Goal: Task Accomplishment & Management: Complete application form

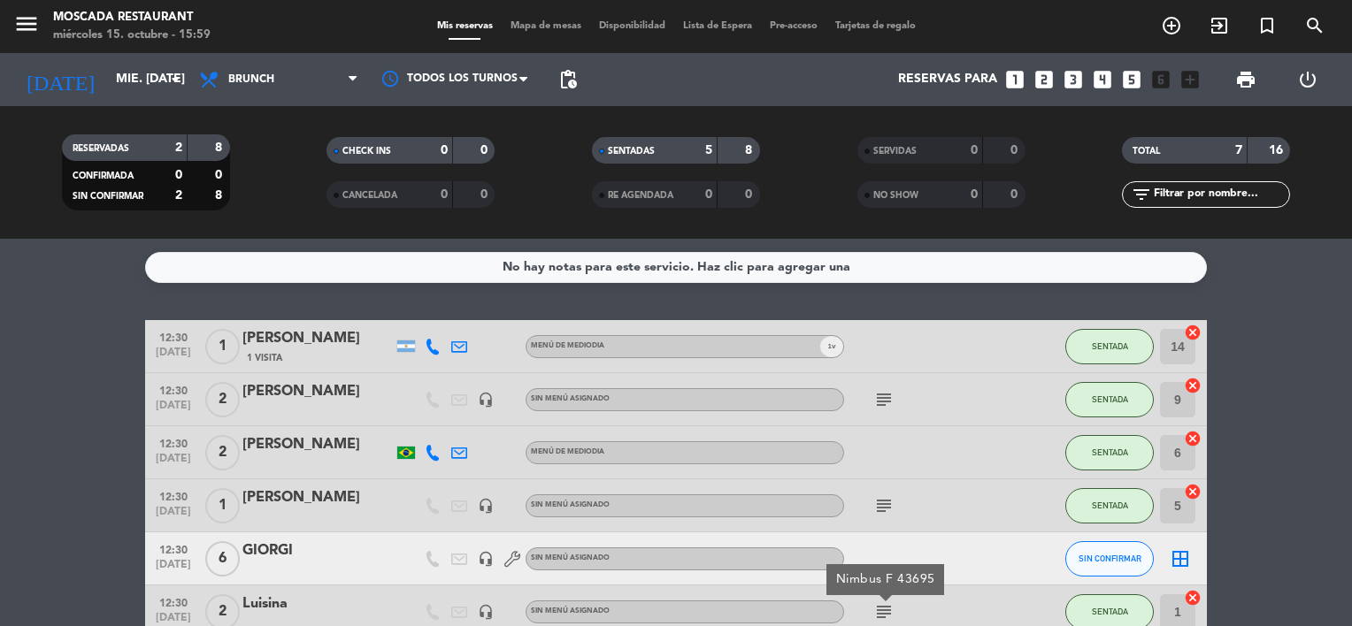
scroll to position [121, 0]
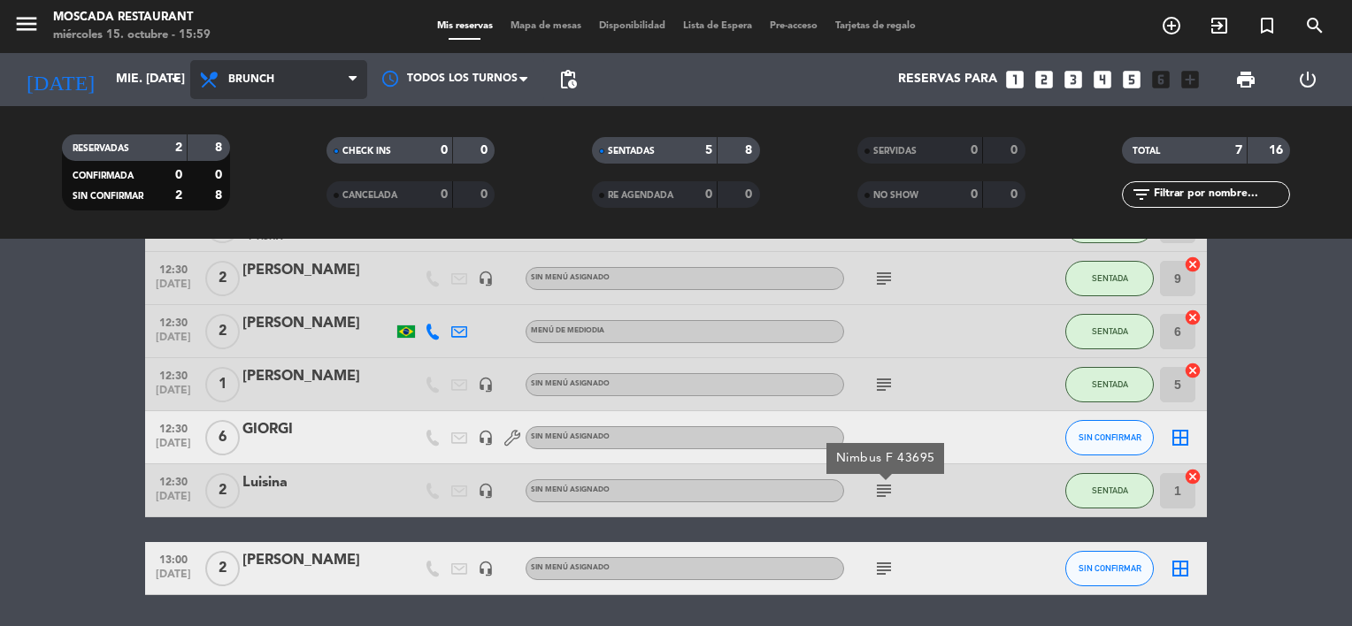
click at [357, 76] on span at bounding box center [358, 80] width 18 height 17
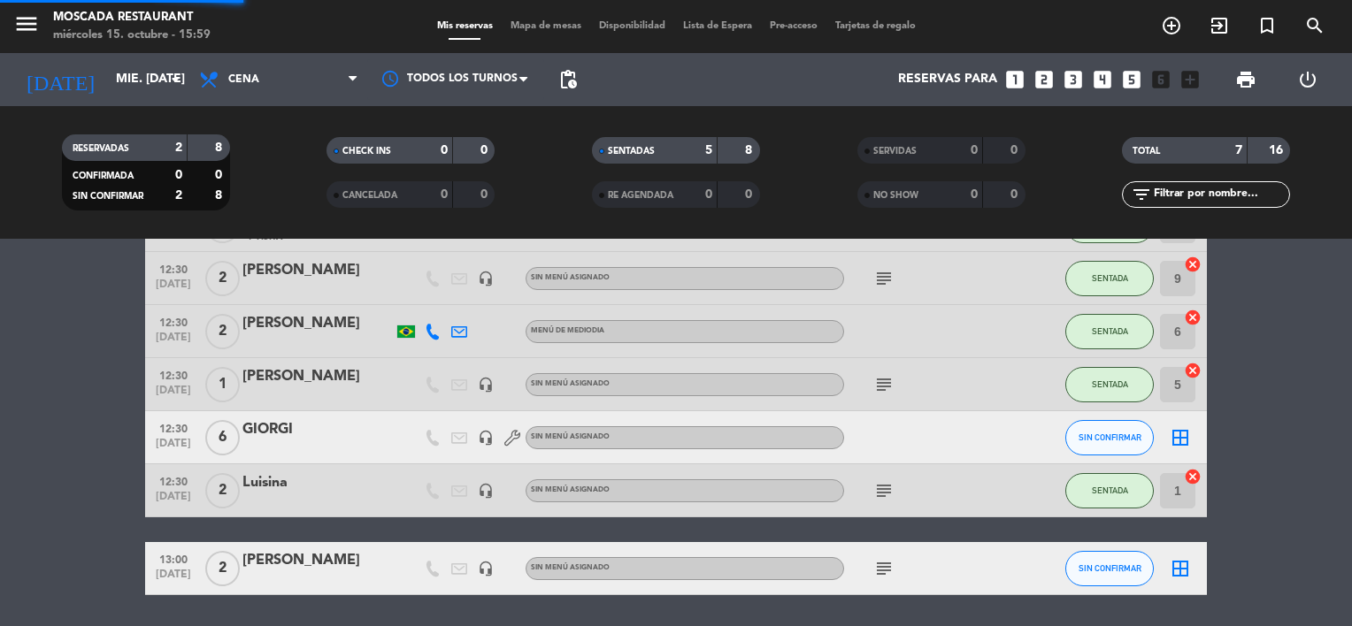
click at [289, 286] on ng-component "menu Moscada Restaurant miércoles 15. octubre - 15:59 Mis reservas Mapa de mesa…" at bounding box center [676, 313] width 1352 height 626
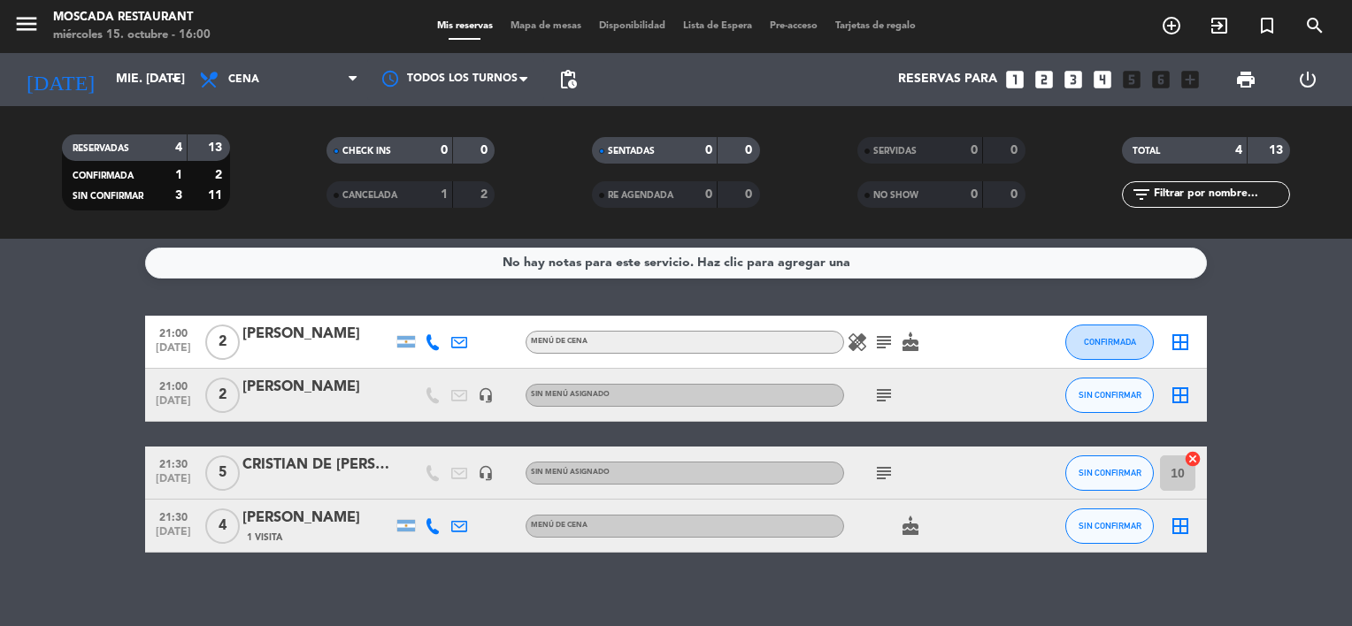
scroll to position [0, 0]
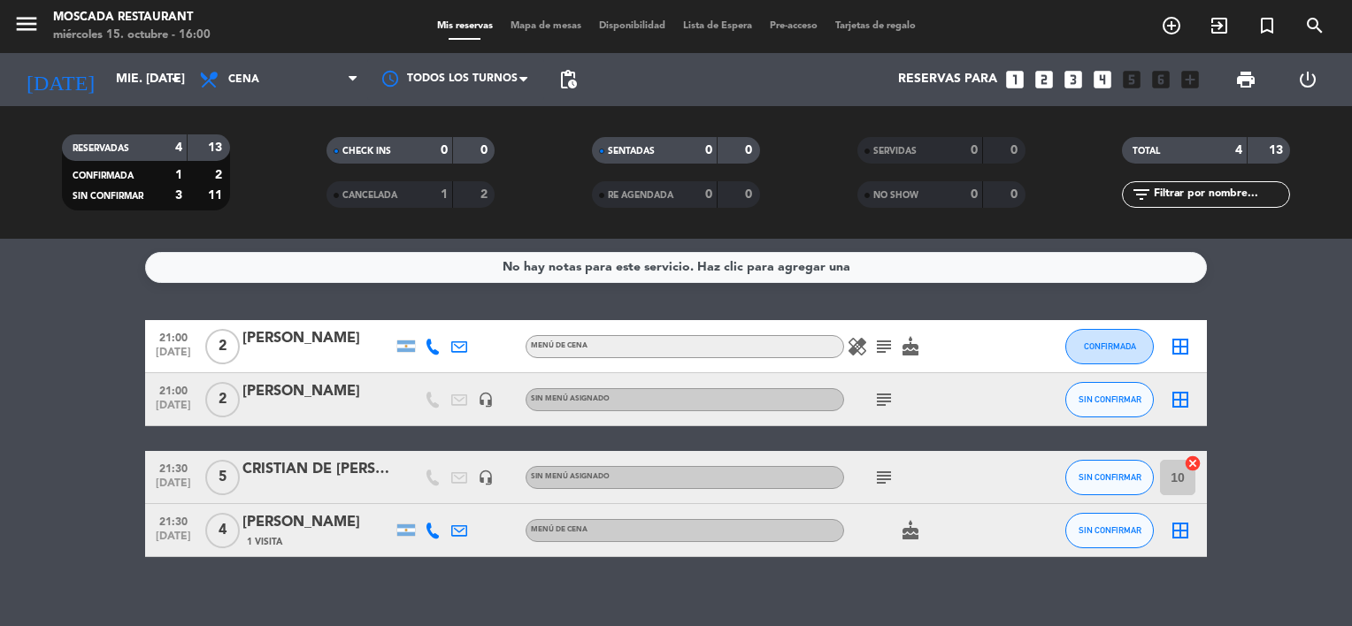
click at [887, 343] on icon "subject" at bounding box center [883, 346] width 21 height 21
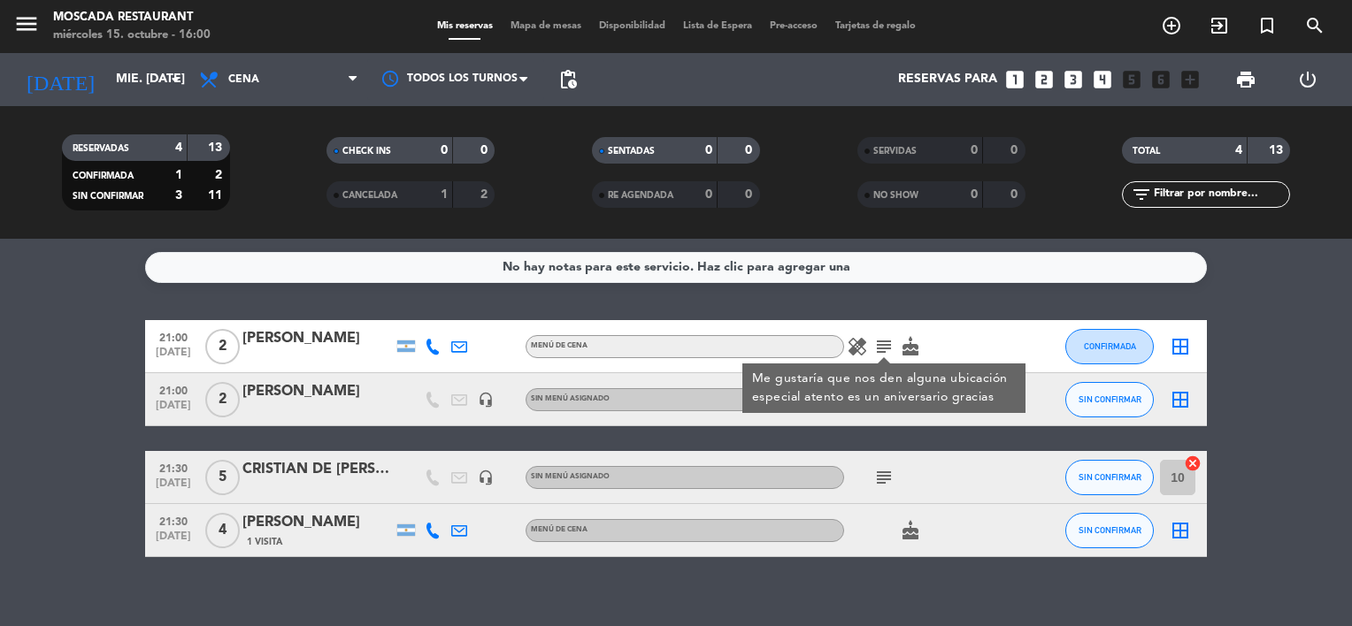
click at [878, 474] on icon "subject" at bounding box center [883, 477] width 21 height 21
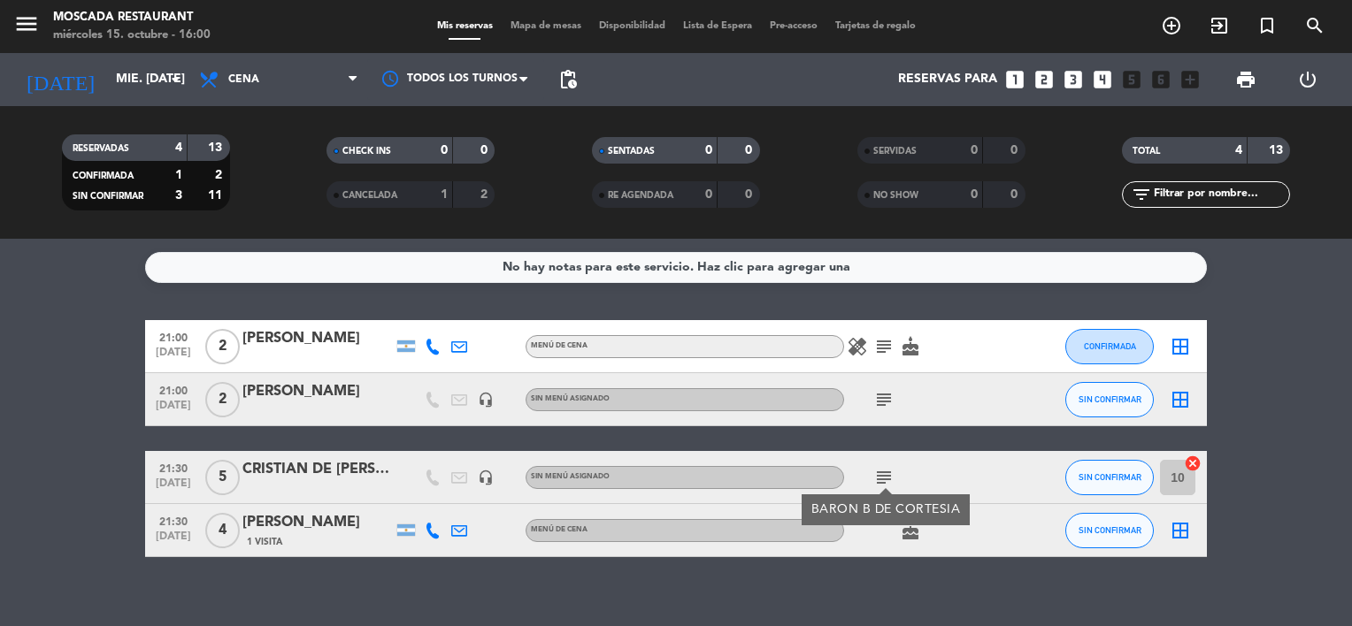
click at [881, 474] on icon "subject" at bounding box center [883, 477] width 21 height 21
click at [878, 399] on icon "subject" at bounding box center [883, 399] width 21 height 21
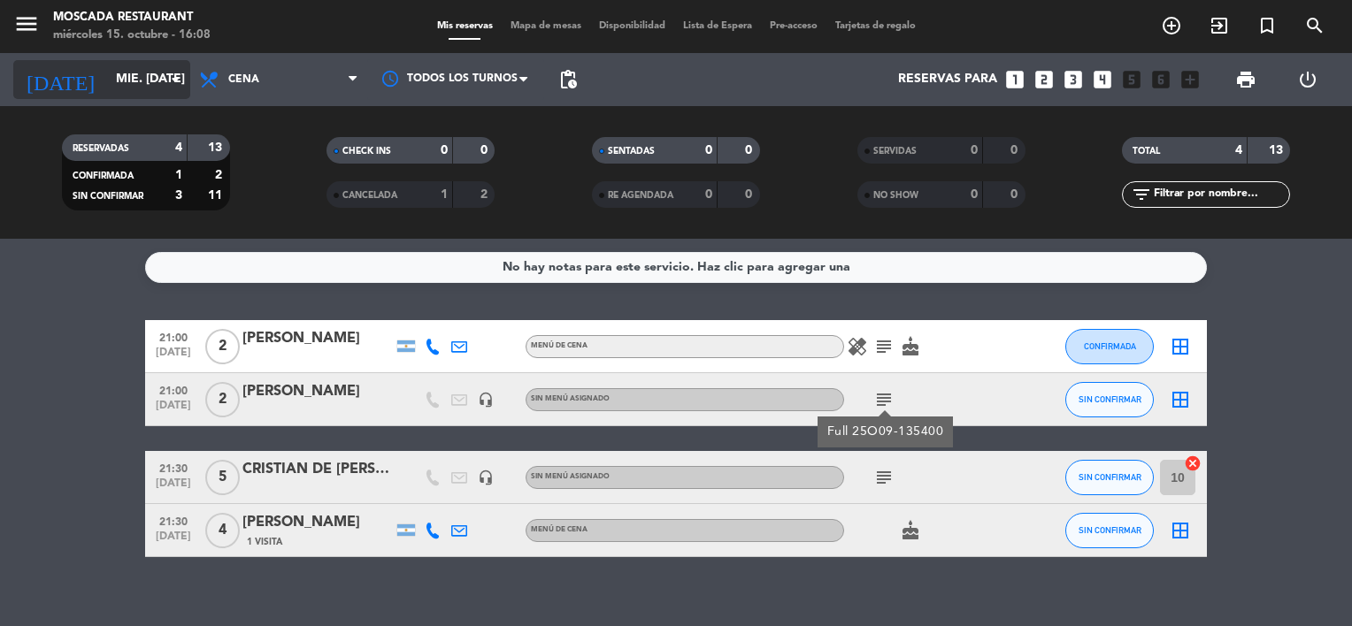
click at [141, 88] on input "mié. [DATE]" at bounding box center [191, 80] width 168 height 32
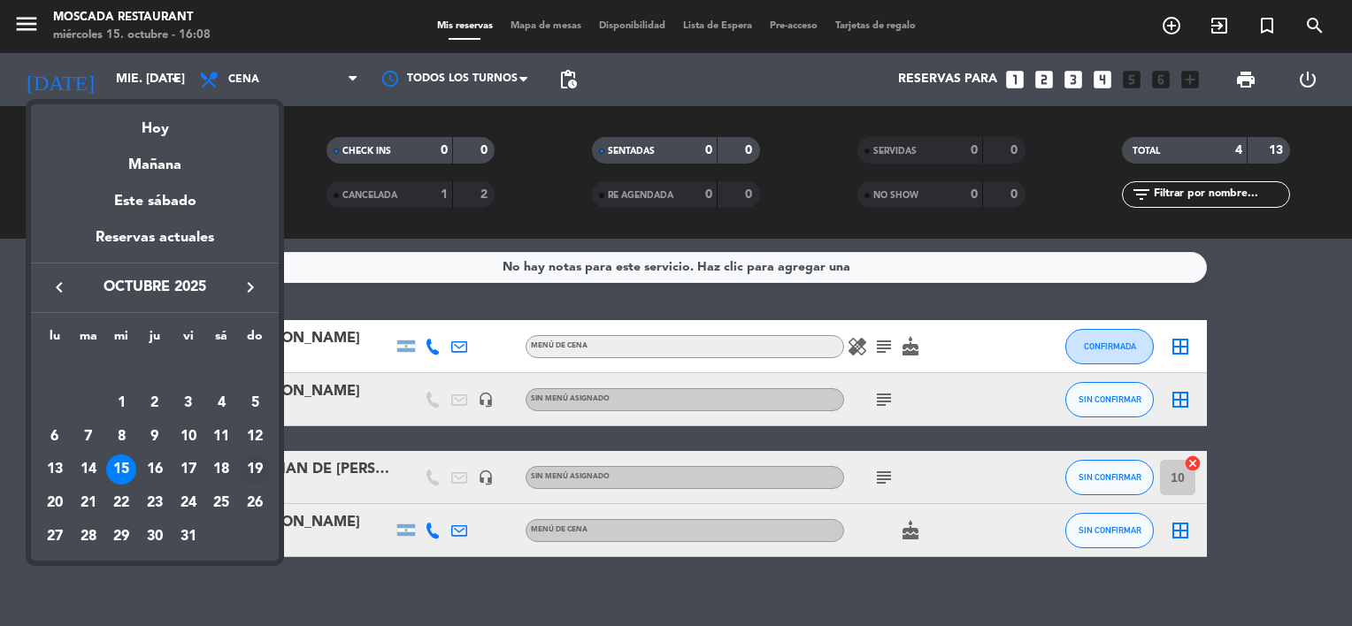
click at [260, 471] on div "19" at bounding box center [255, 470] width 30 height 30
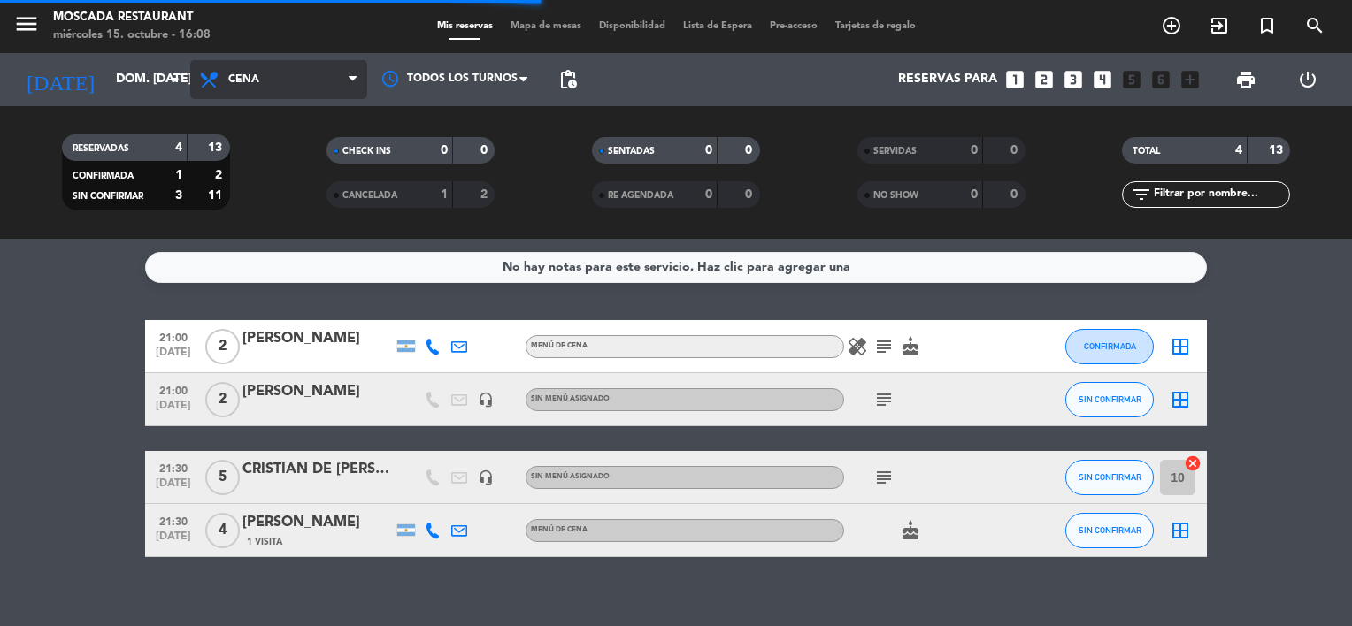
click at [280, 81] on span "Cena" at bounding box center [278, 79] width 177 height 39
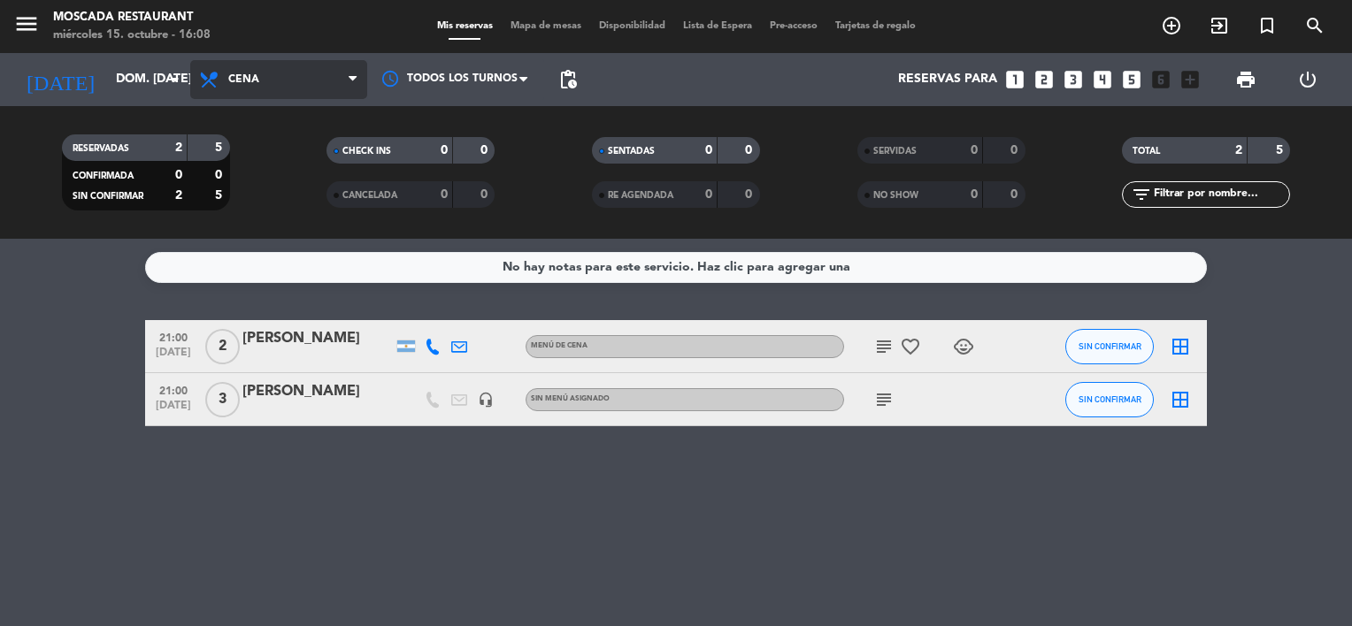
click at [275, 81] on span "Cena" at bounding box center [278, 79] width 177 height 39
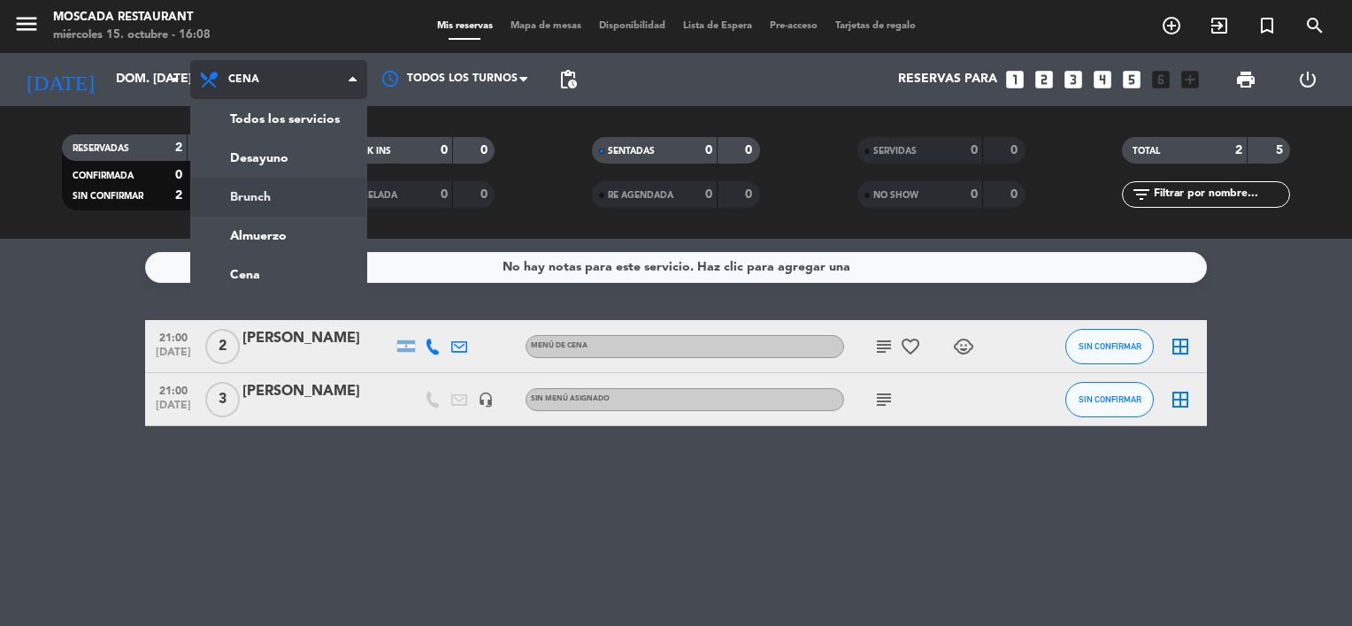
click at [257, 194] on div "menu Moscada Restaurant miércoles 15. octubre - 16:08 Mis reservas Mapa de mesa…" at bounding box center [676, 119] width 1352 height 239
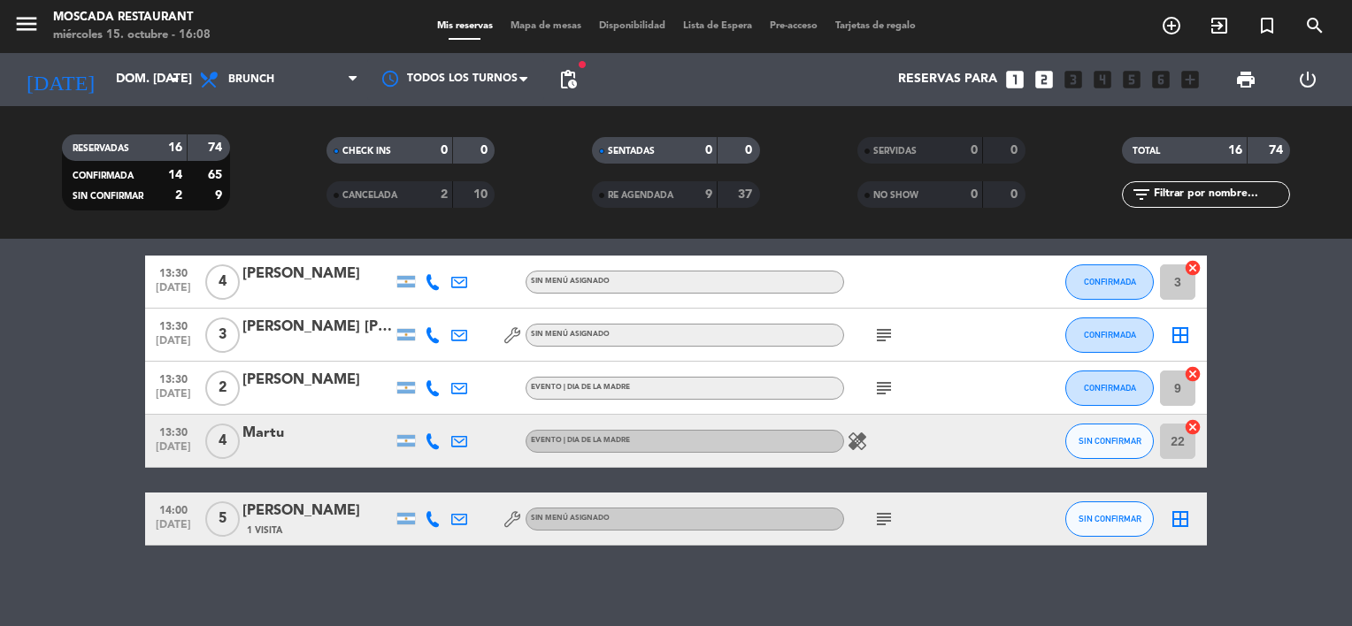
scroll to position [705, 0]
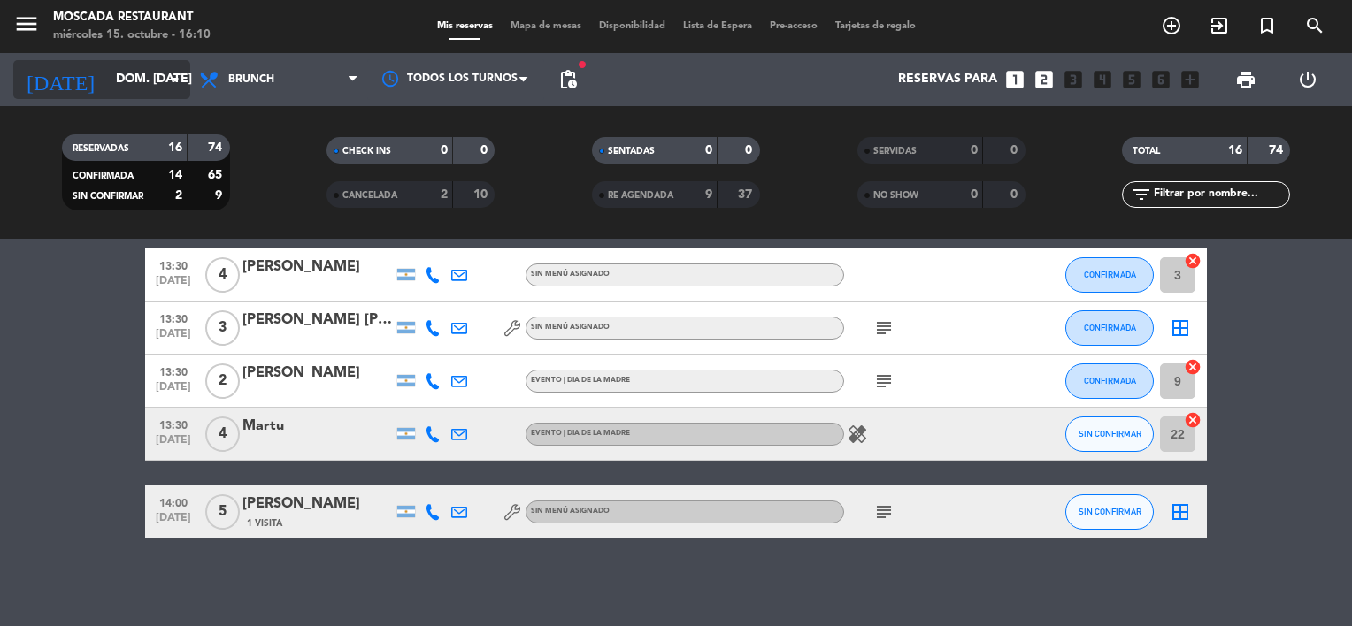
click at [158, 84] on input "dom. [DATE]" at bounding box center [191, 80] width 168 height 32
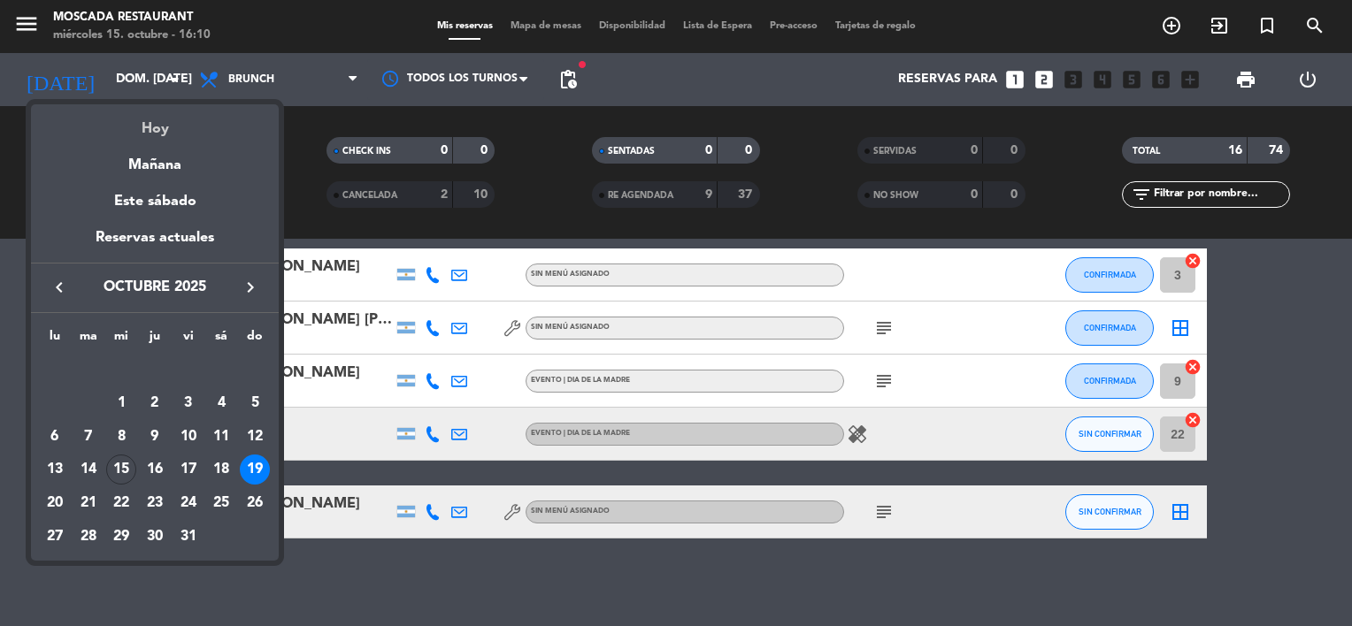
click at [174, 130] on div "Hoy" at bounding box center [155, 122] width 248 height 36
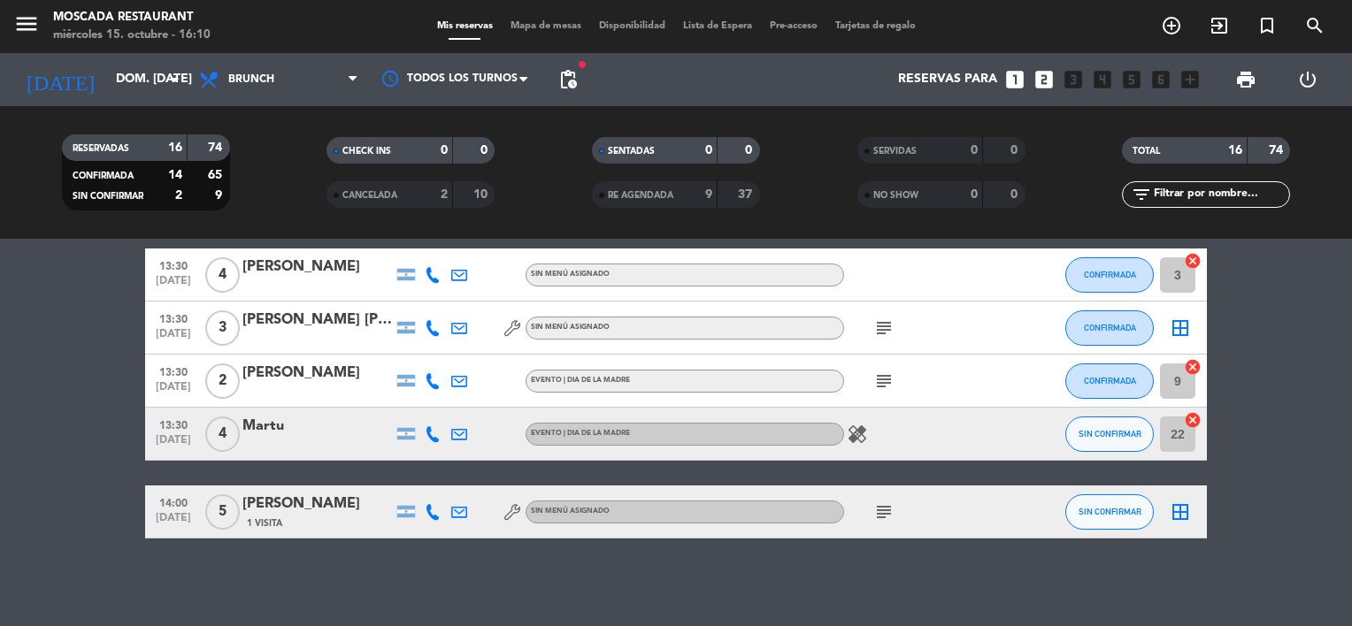
type input "mié. [DATE]"
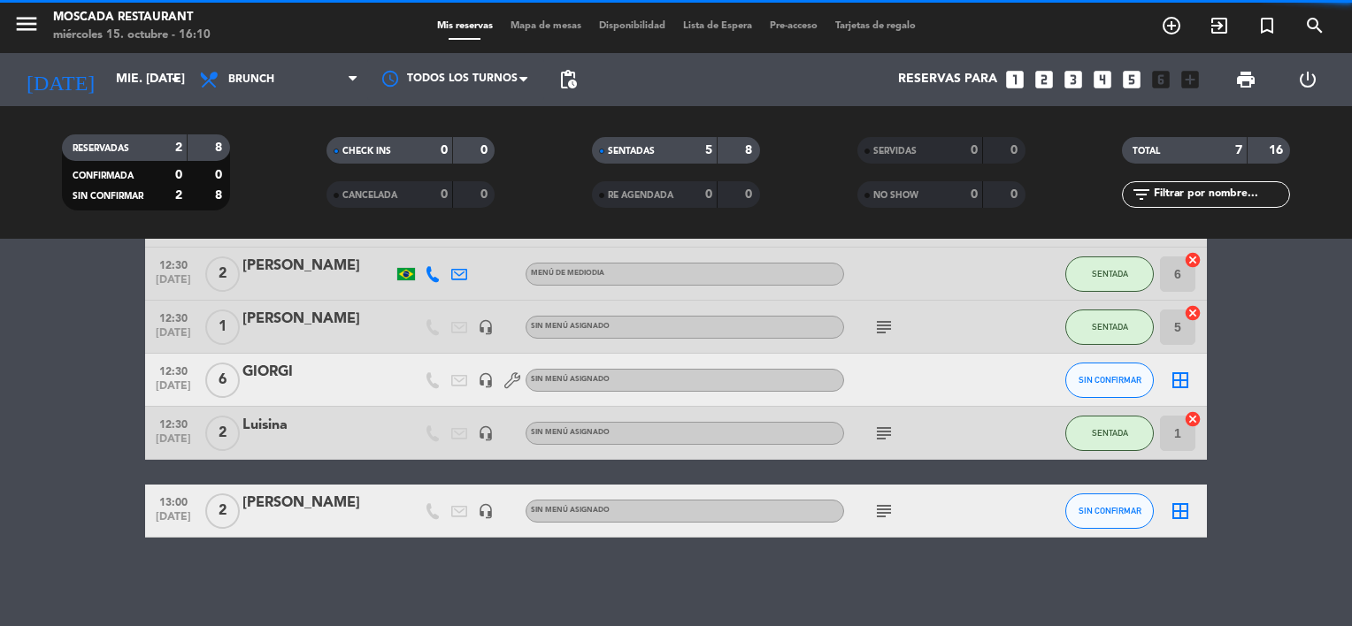
scroll to position [178, 0]
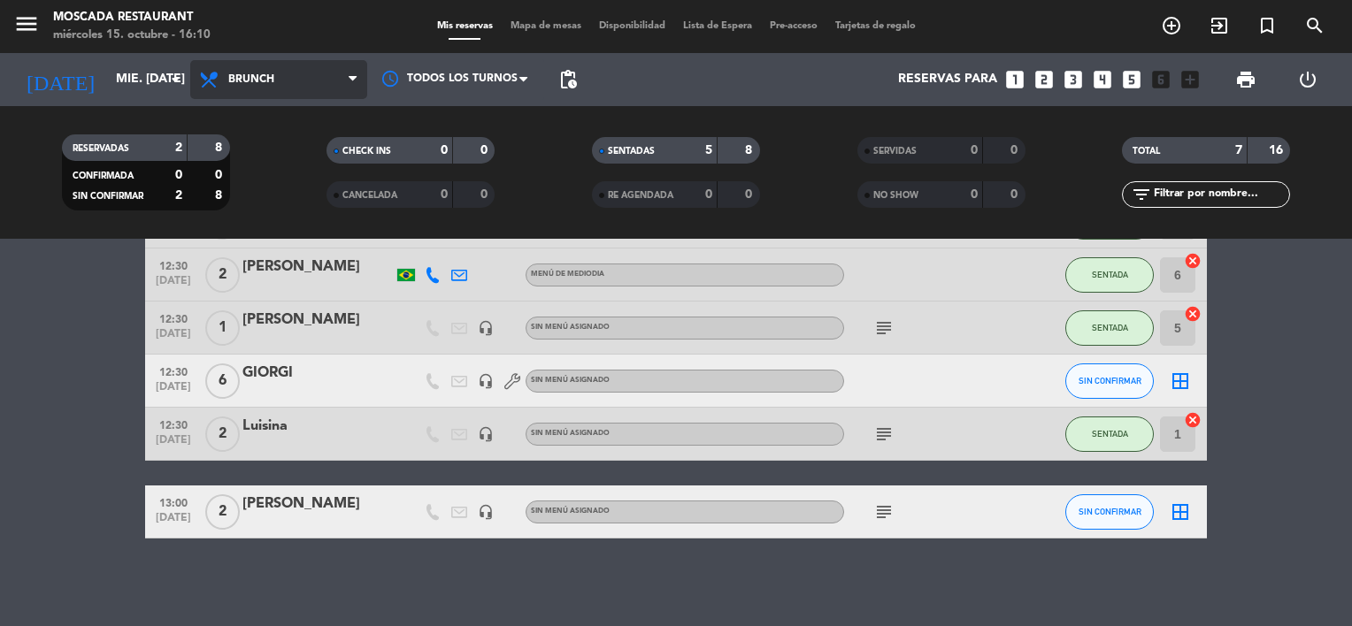
click at [288, 74] on span "Brunch" at bounding box center [278, 79] width 177 height 39
click at [285, 247] on ng-component "menu Moscada Restaurant miércoles 15. octubre - 16:10 Mis reservas Mapa de mesa…" at bounding box center [676, 313] width 1352 height 626
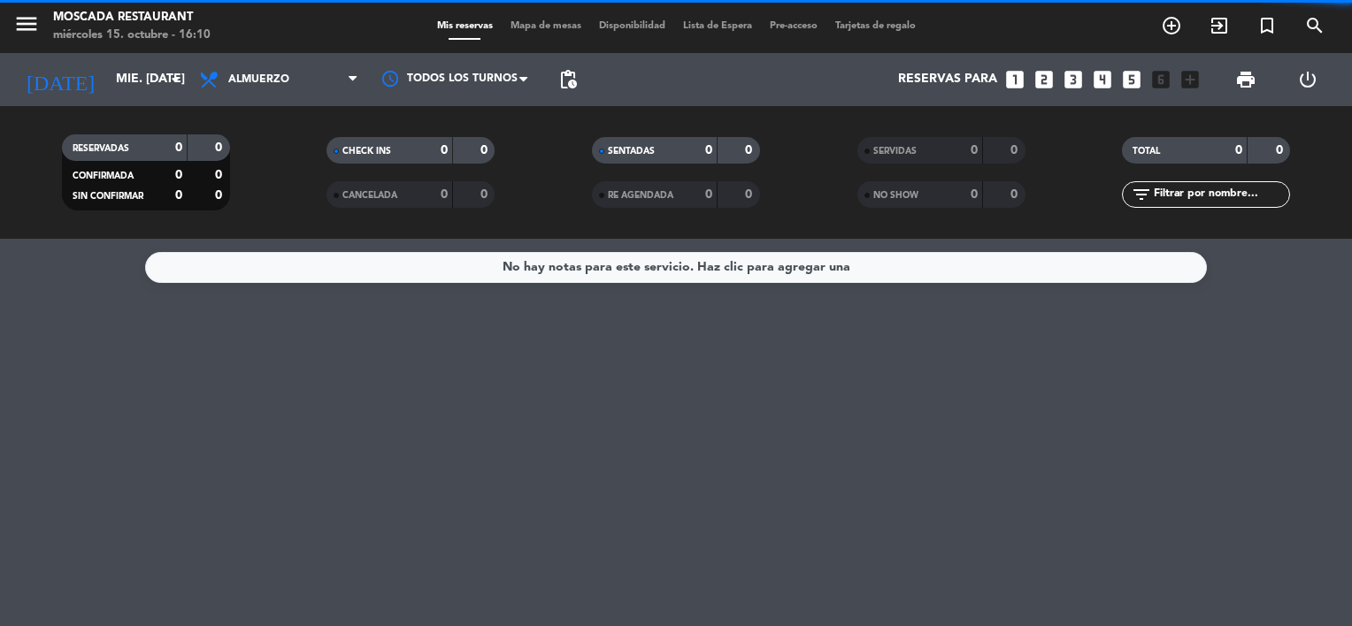
scroll to position [0, 0]
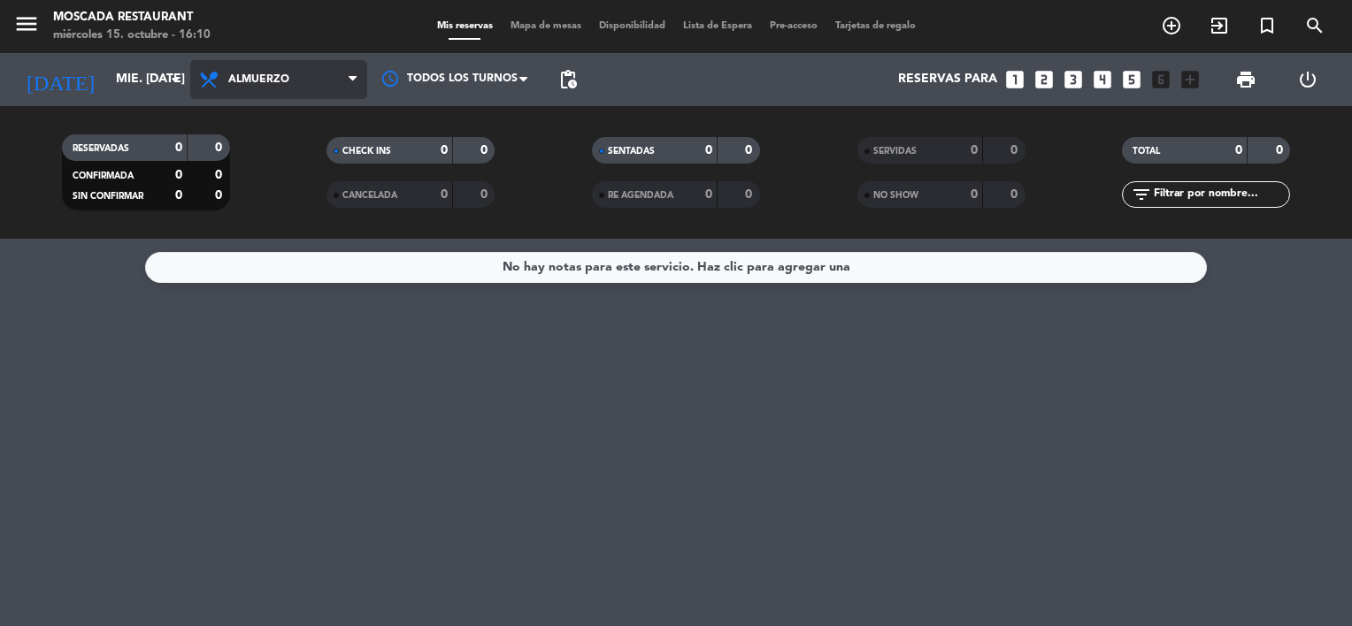
click at [264, 77] on span "Almuerzo" at bounding box center [258, 79] width 61 height 12
click at [279, 274] on ng-component "menu Moscada Restaurant miércoles 15. octubre - 16:10 Mis reservas Mapa de mesa…" at bounding box center [676, 313] width 1352 height 626
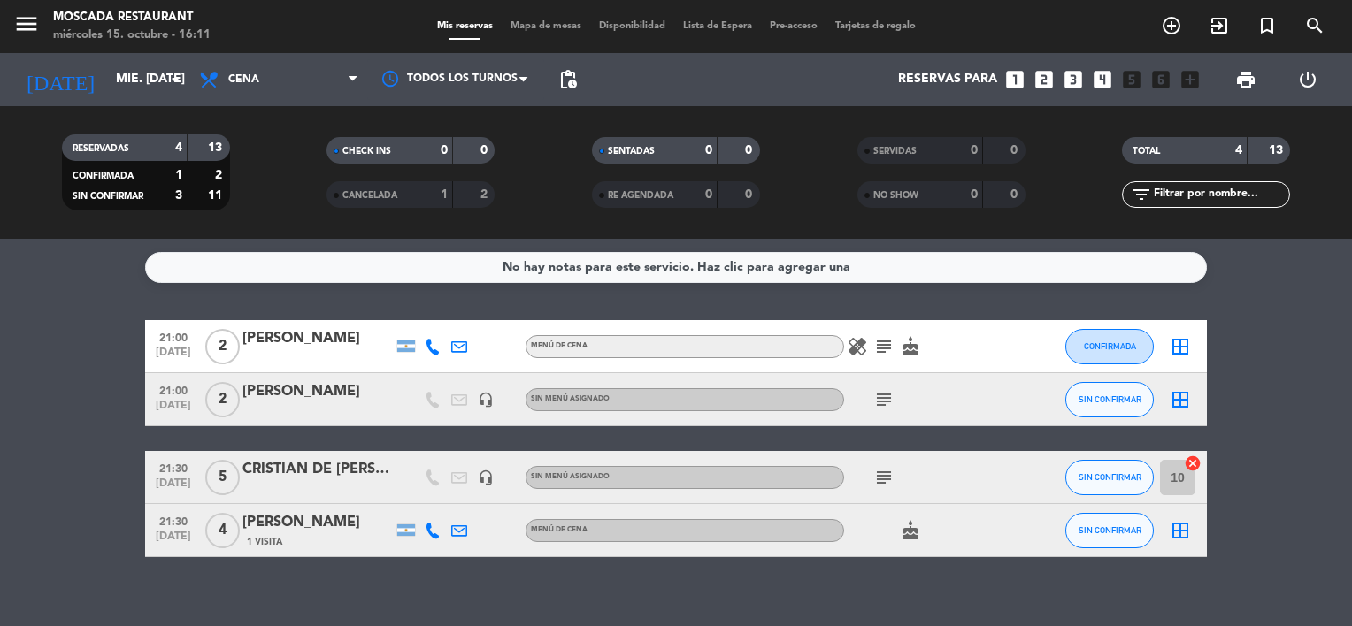
click at [890, 473] on icon "subject" at bounding box center [883, 477] width 21 height 21
click at [881, 479] on icon "subject" at bounding box center [883, 477] width 21 height 21
click at [538, 21] on span "Mapa de mesas" at bounding box center [546, 26] width 88 height 10
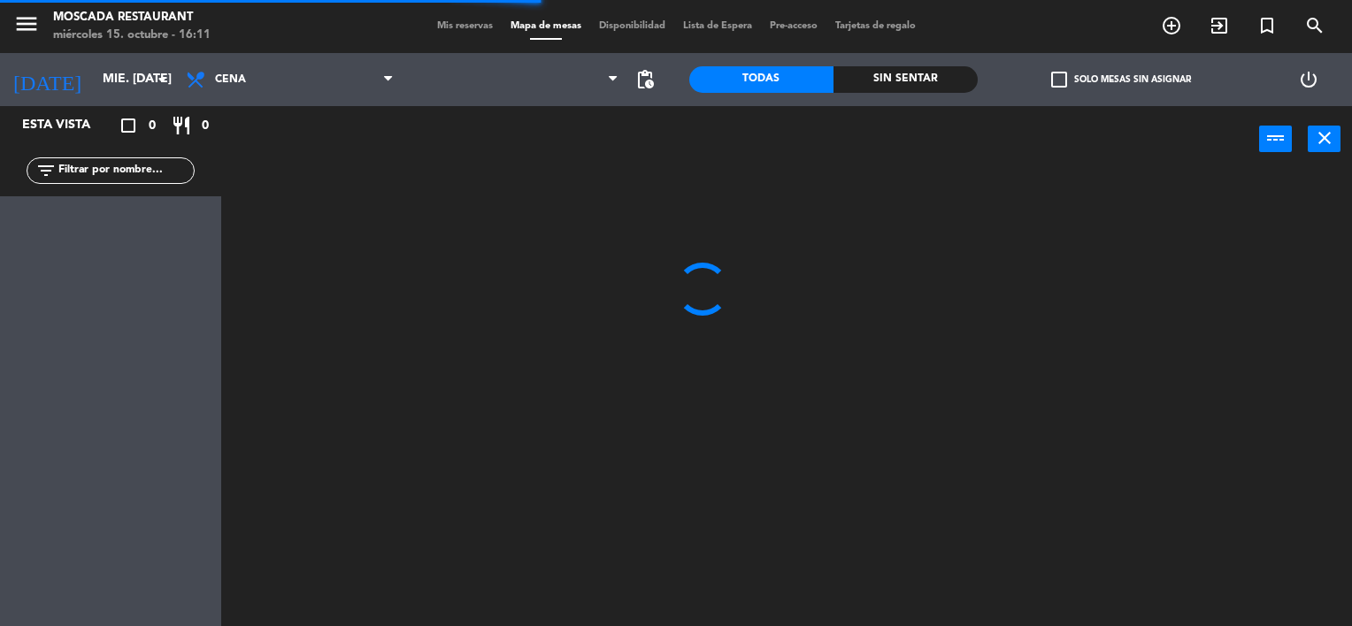
click at [1077, 74] on label "check_box_outline_blank Solo mesas sin asignar" at bounding box center [1121, 80] width 140 height 16
click at [1121, 80] on input "check_box_outline_blank Solo mesas sin asignar" at bounding box center [1121, 80] width 0 height 0
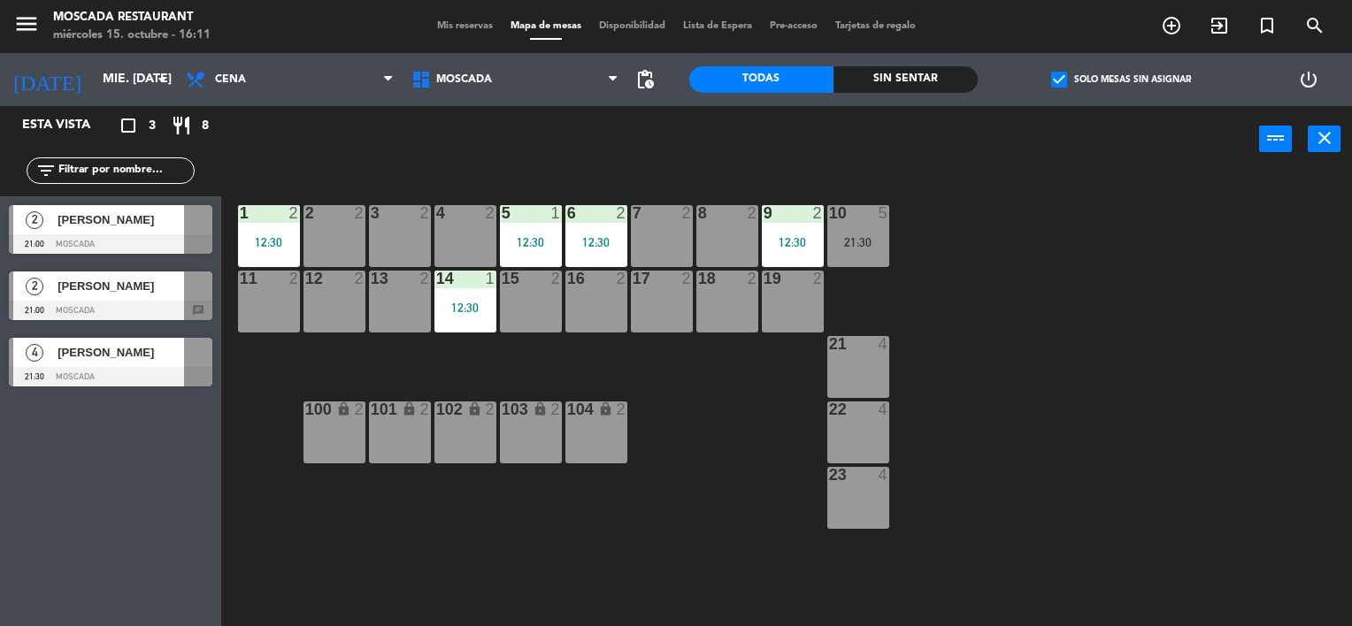
click at [113, 209] on div "[PERSON_NAME]" at bounding box center [120, 219] width 128 height 29
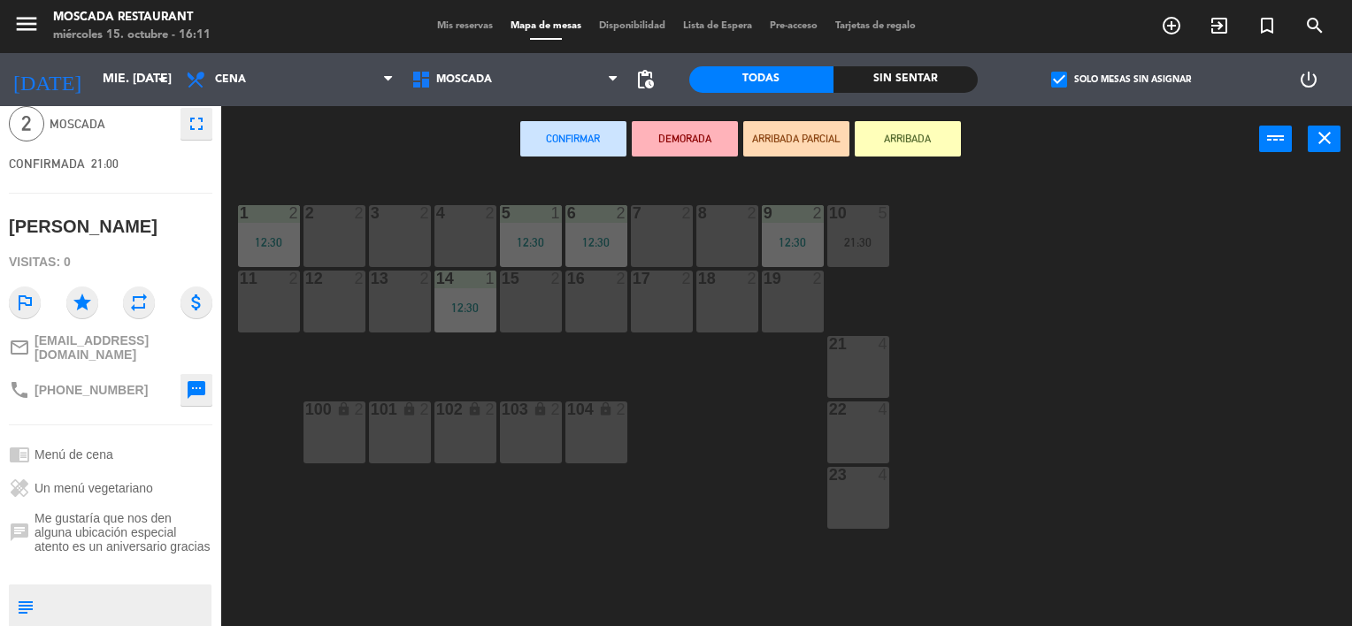
scroll to position [175, 0]
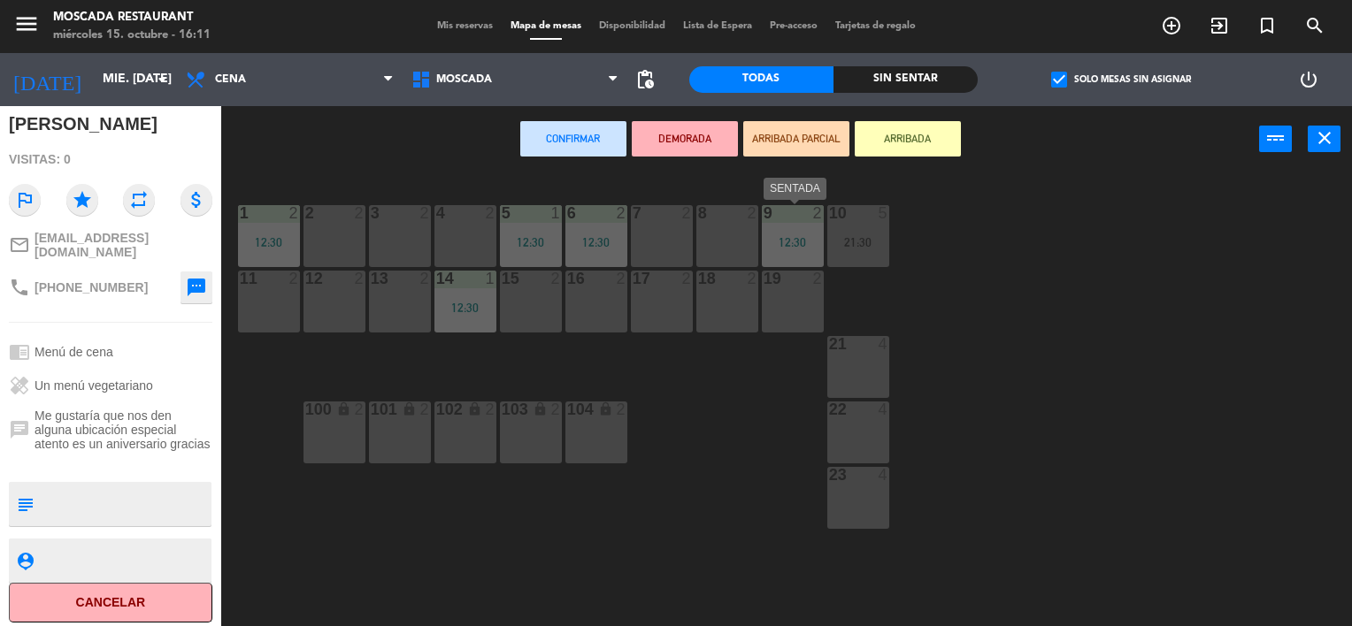
click at [784, 240] on div "12:30" at bounding box center [793, 242] width 62 height 12
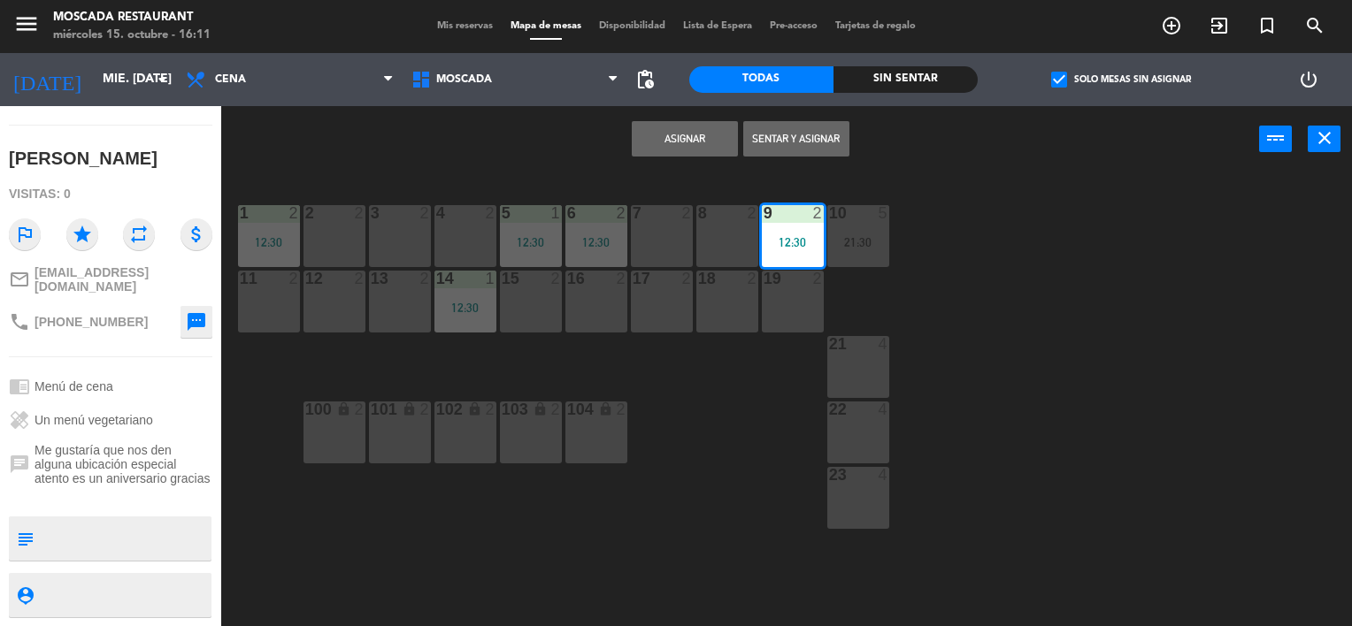
scroll to position [134, 0]
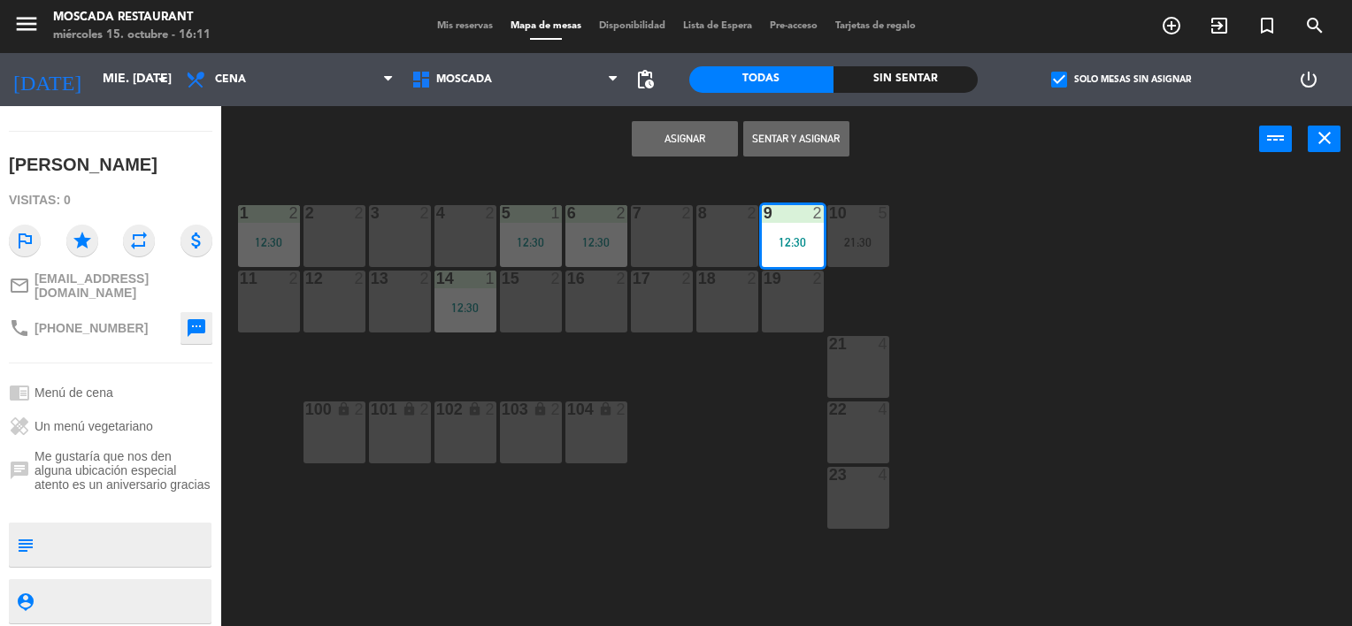
click at [675, 144] on button "Asignar" at bounding box center [685, 138] width 106 height 35
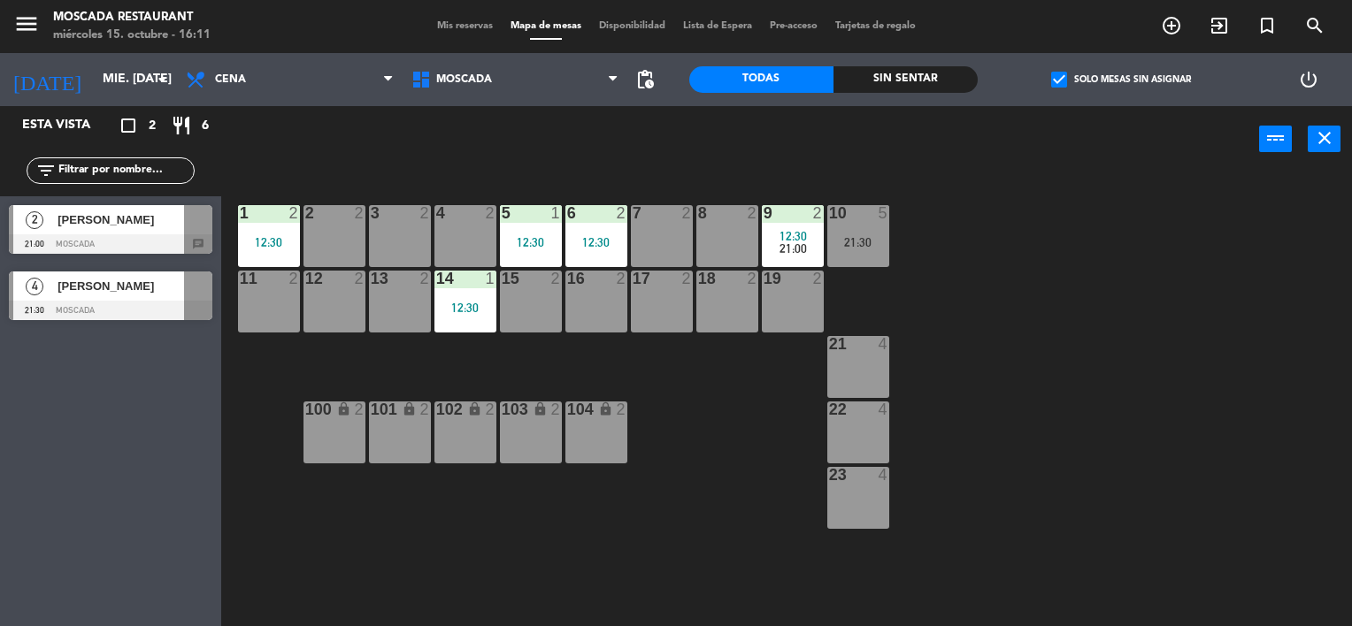
click at [185, 257] on div "2 [PERSON_NAME] Ñañe 21:00 Moscada chat" at bounding box center [110, 229] width 221 height 66
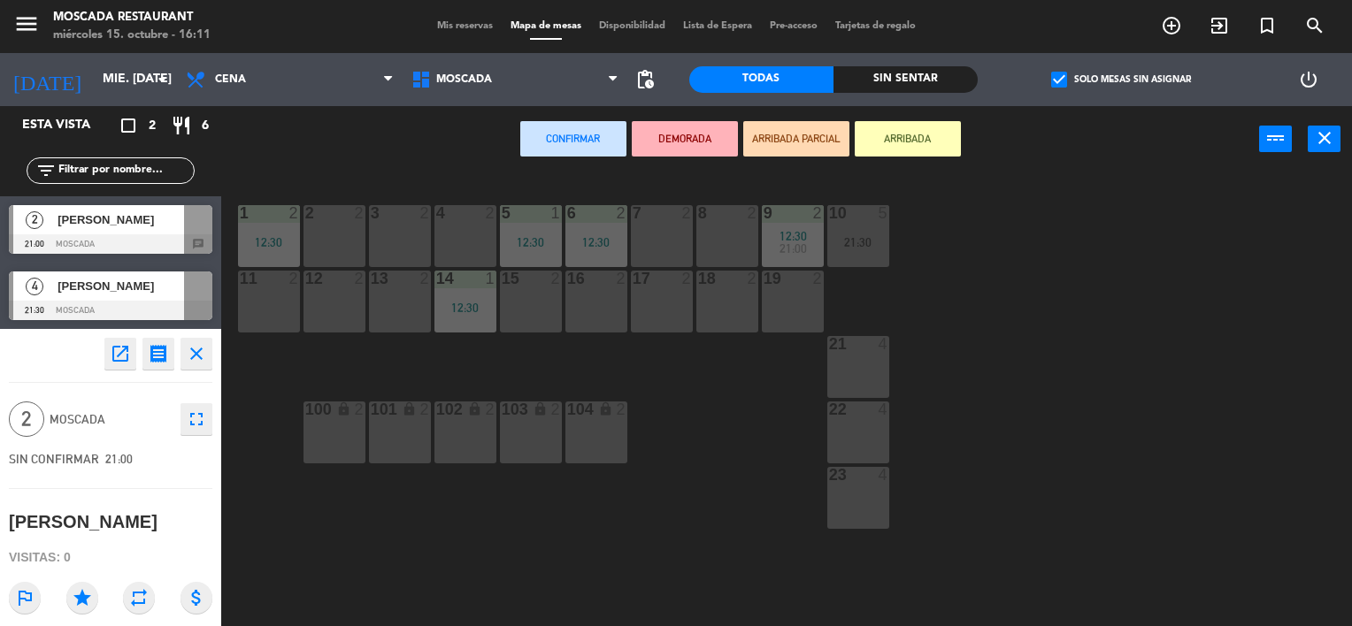
click at [188, 443] on div "SIN CONFIRMAR 21:00" at bounding box center [110, 459] width 203 height 33
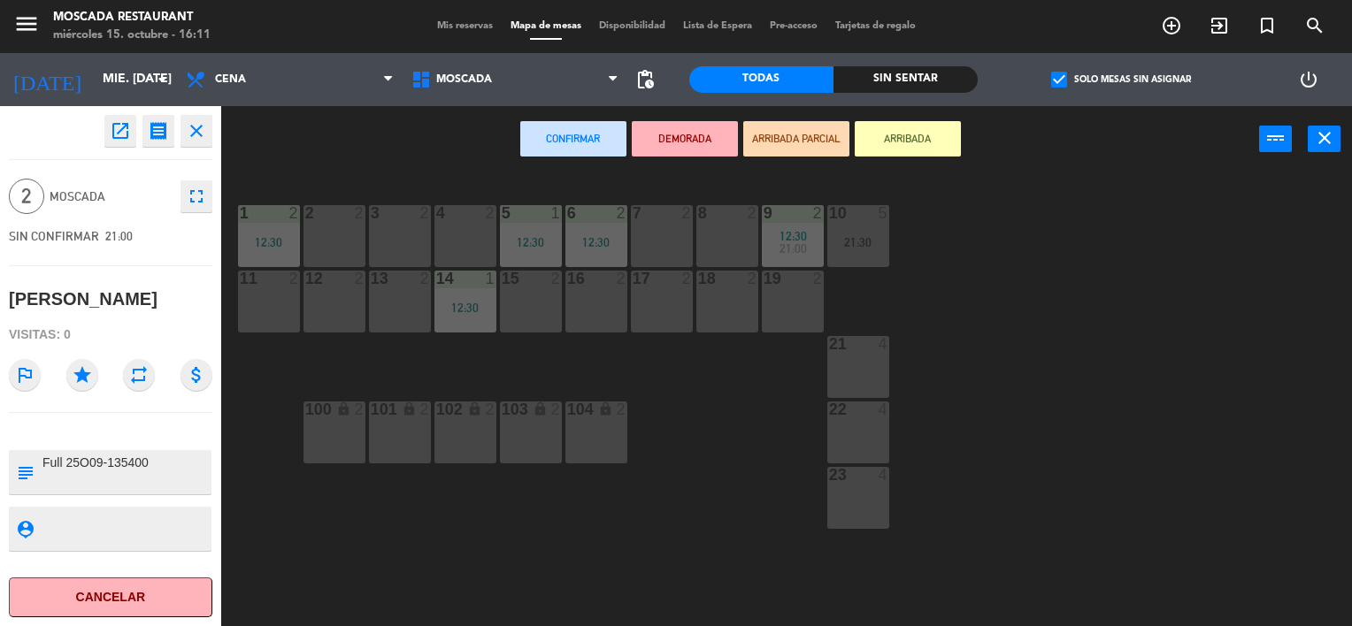
click at [416, 233] on div "3 2" at bounding box center [400, 236] width 62 height 62
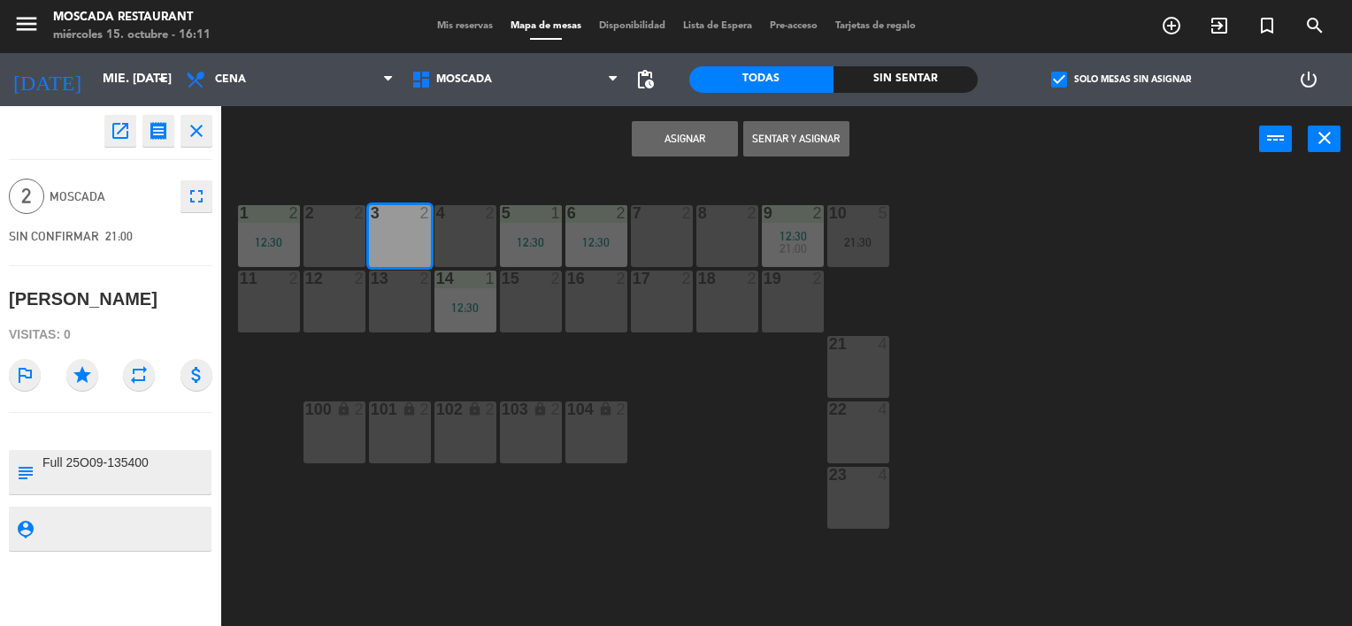
click at [676, 141] on button "Asignar" at bounding box center [685, 138] width 106 height 35
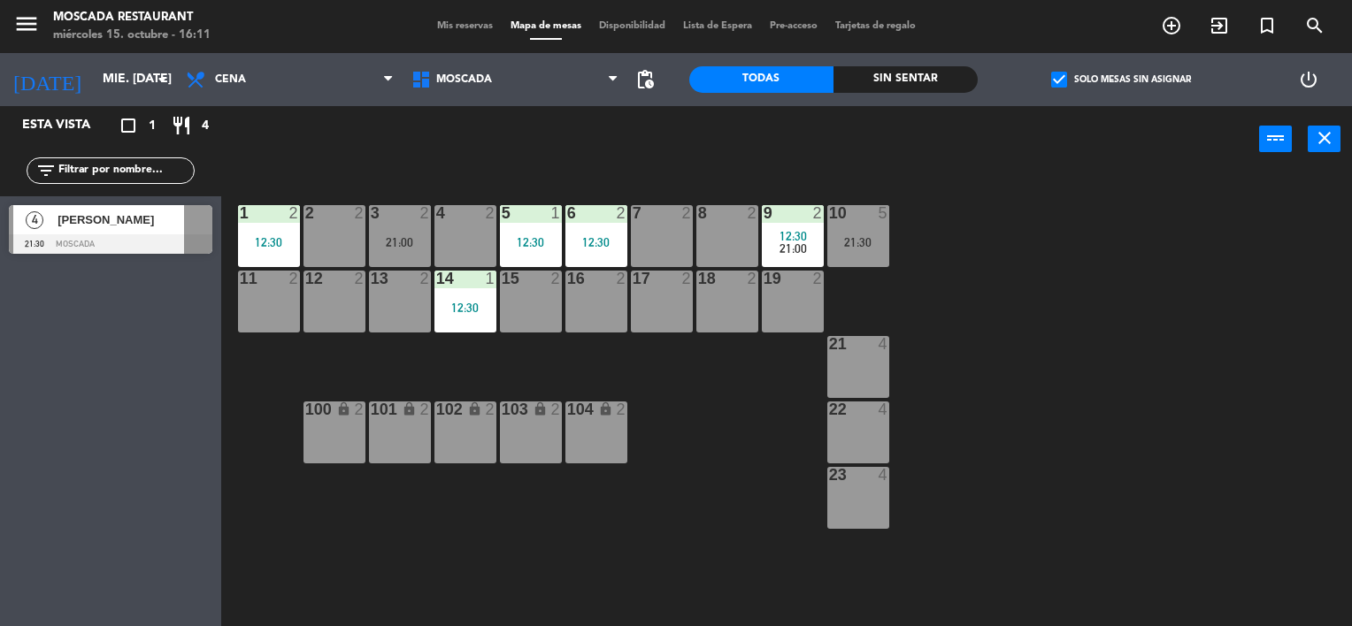
click at [148, 244] on div at bounding box center [110, 243] width 203 height 19
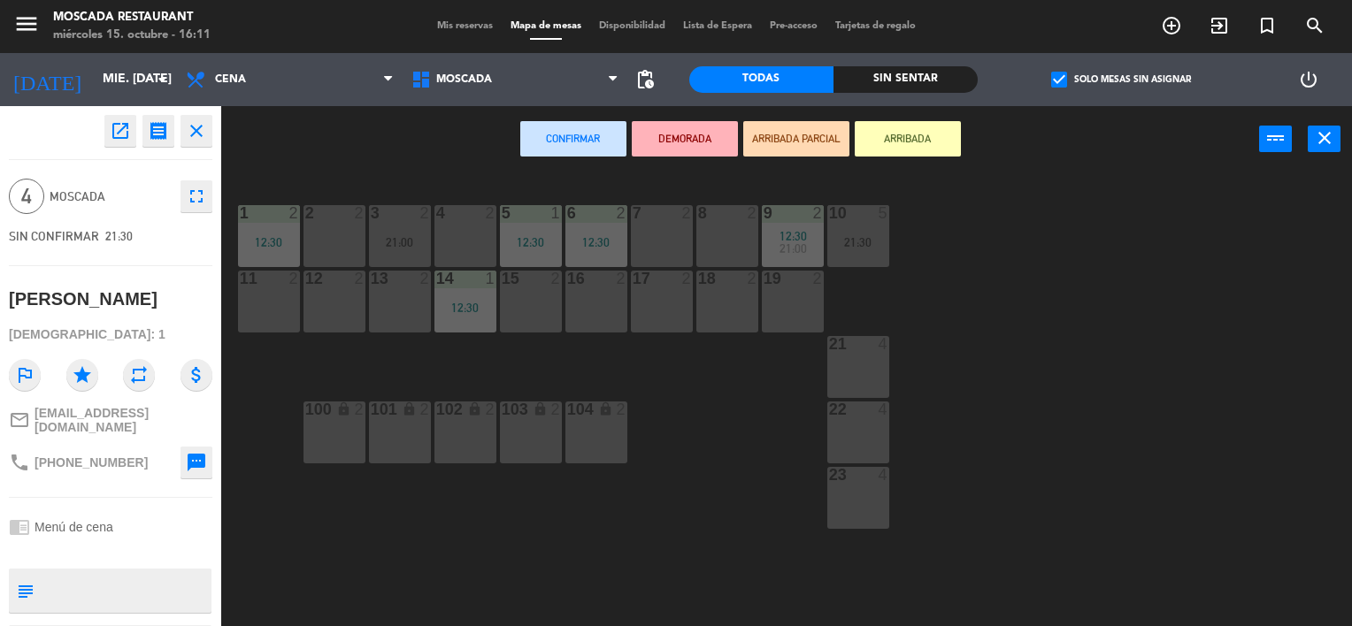
click at [848, 379] on div "21 4" at bounding box center [858, 367] width 62 height 62
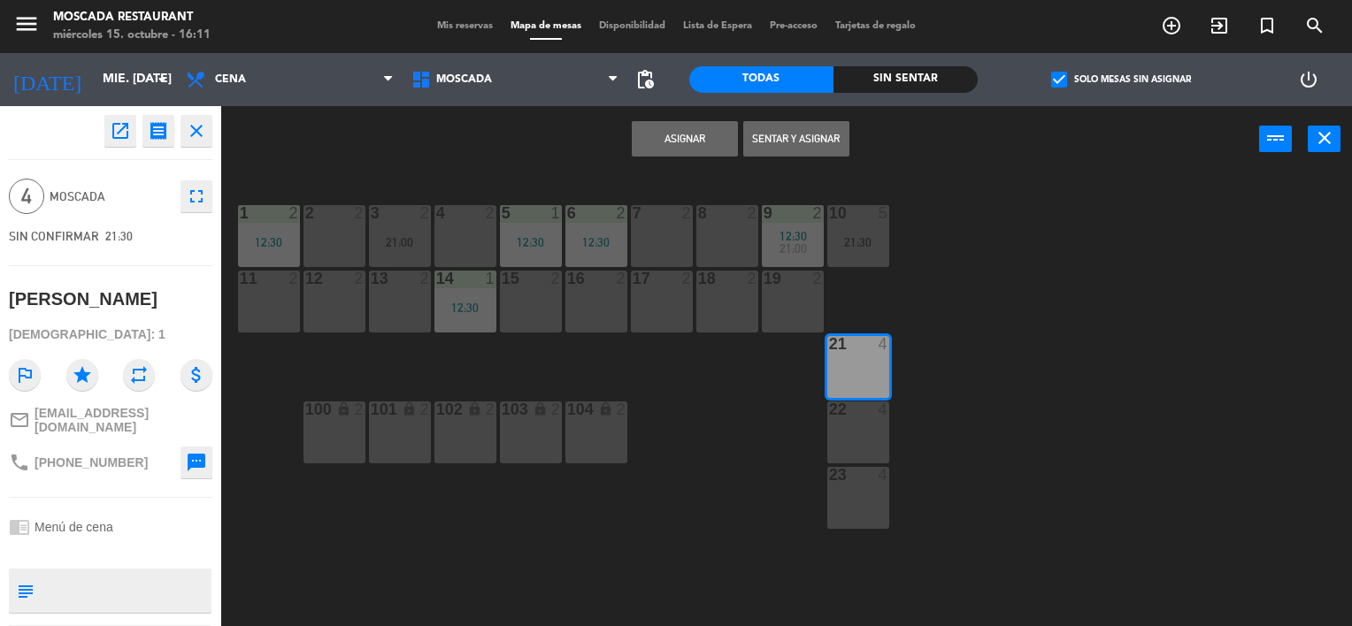
click at [718, 142] on button "Asignar" at bounding box center [685, 138] width 106 height 35
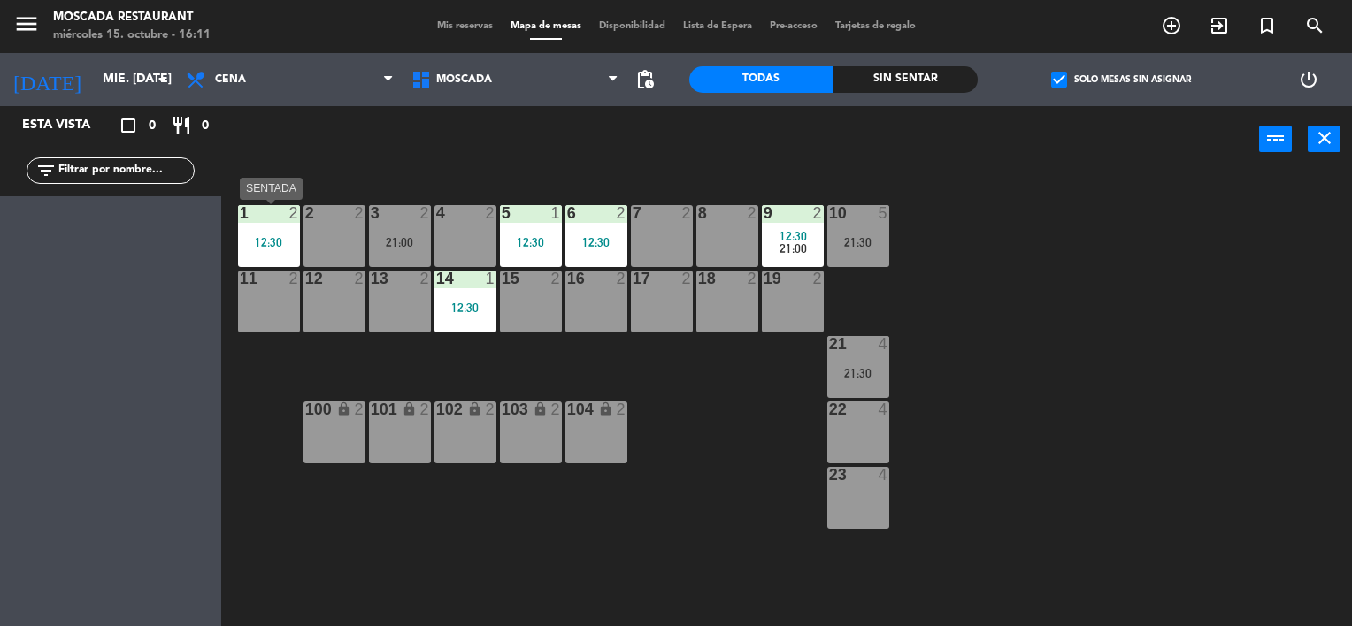
click at [262, 230] on div "1 2 12:30" at bounding box center [269, 236] width 62 height 62
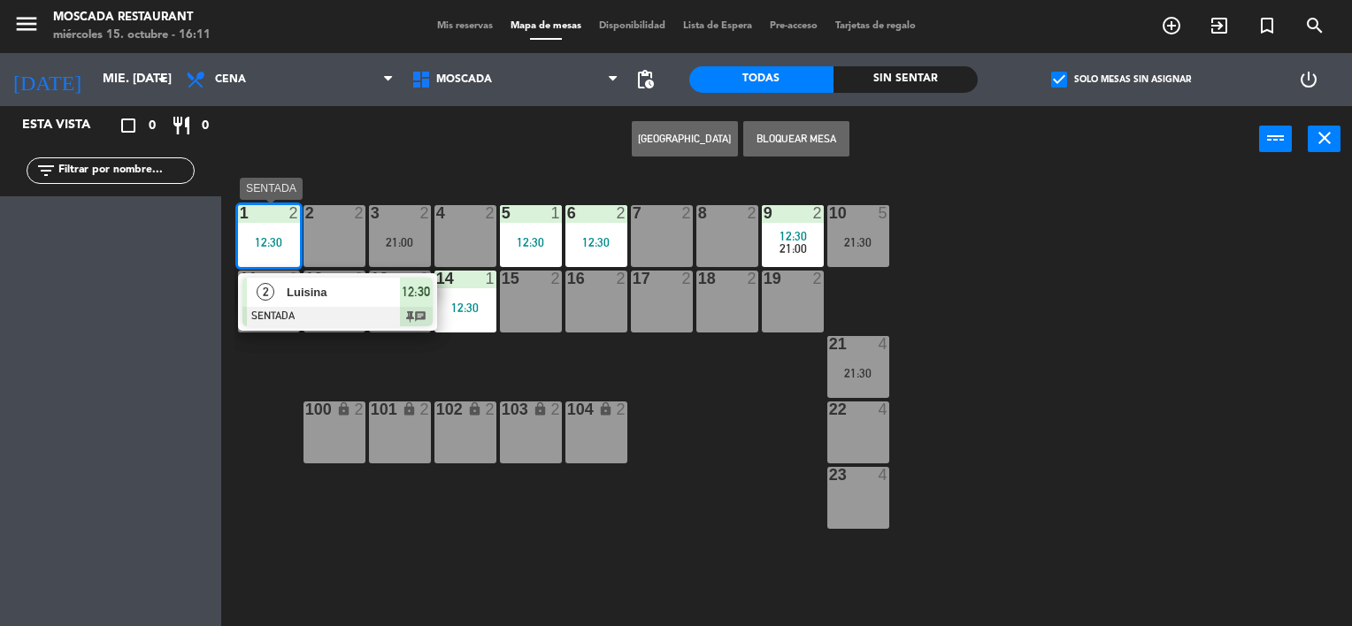
click at [343, 287] on span "Luisina" at bounding box center [343, 292] width 113 height 19
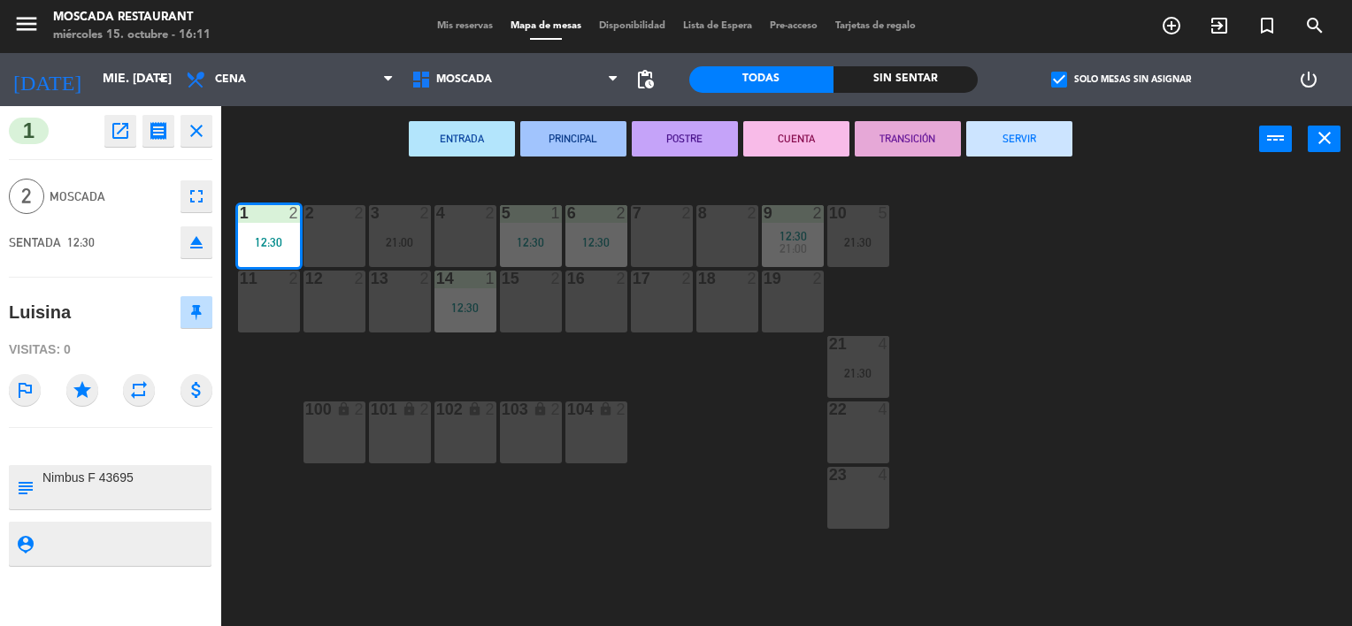
click at [1026, 134] on button "SERVIR" at bounding box center [1019, 138] width 106 height 35
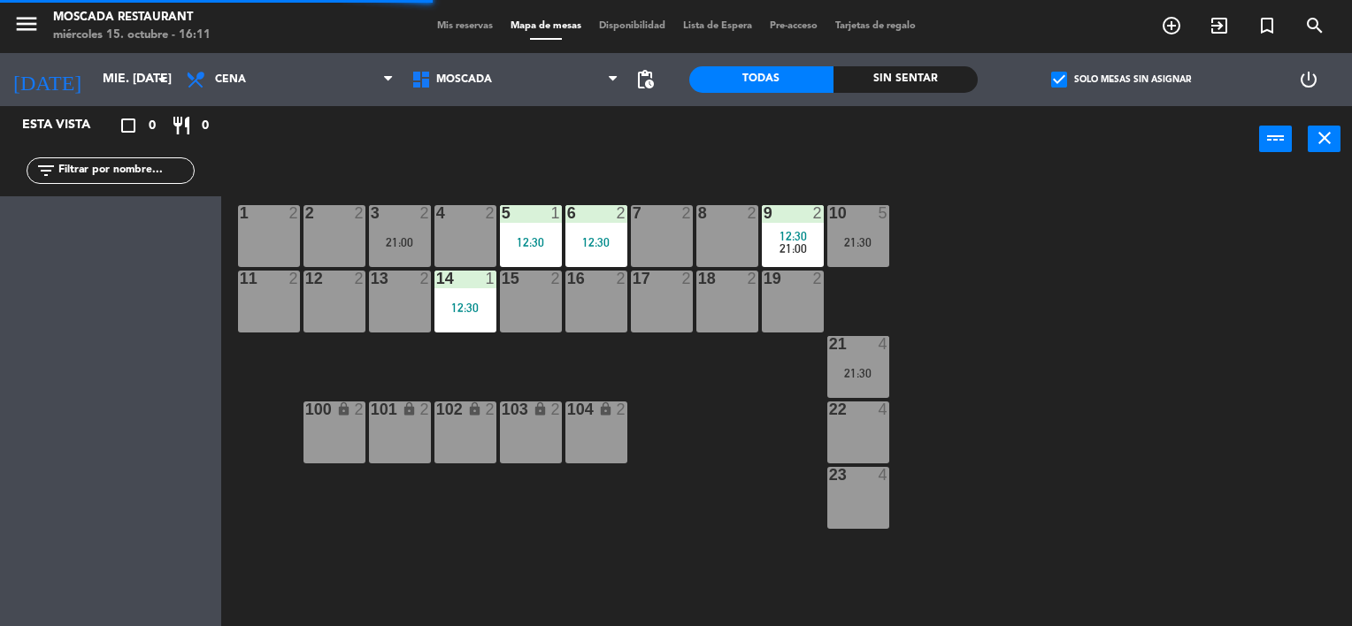
click at [540, 222] on div "5 1" at bounding box center [531, 214] width 62 height 18
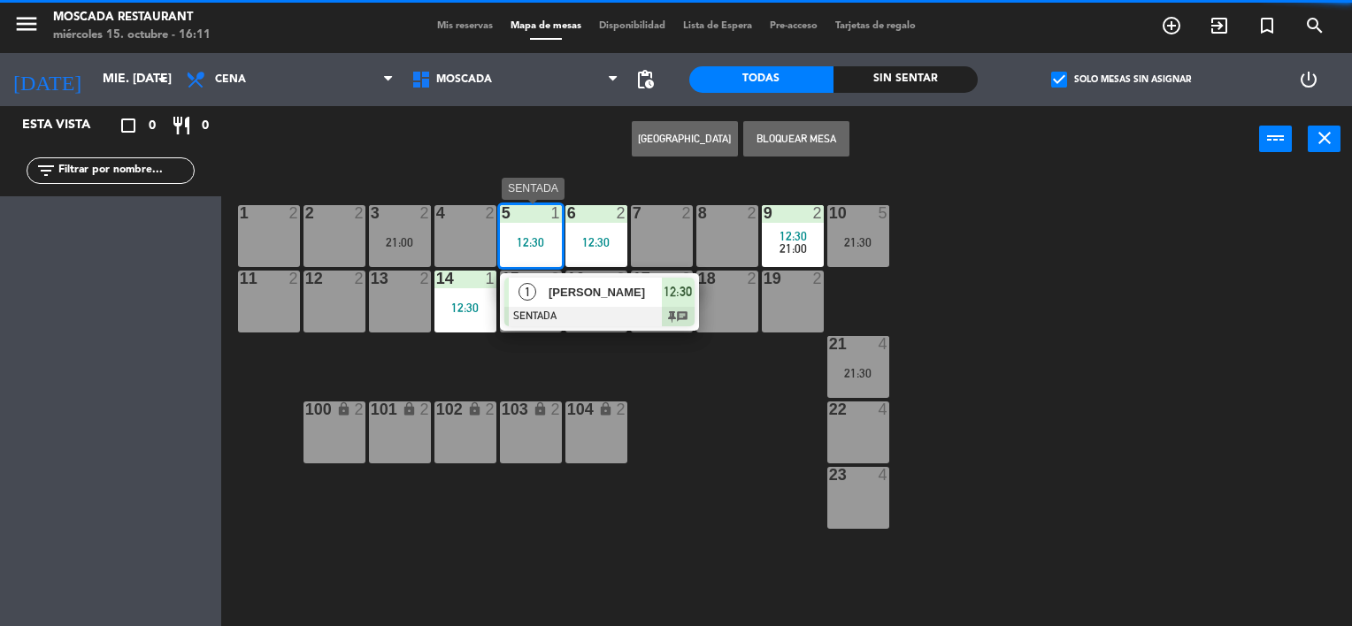
drag, startPoint x: 649, startPoint y: 286, endPoint x: 665, endPoint y: 275, distance: 19.9
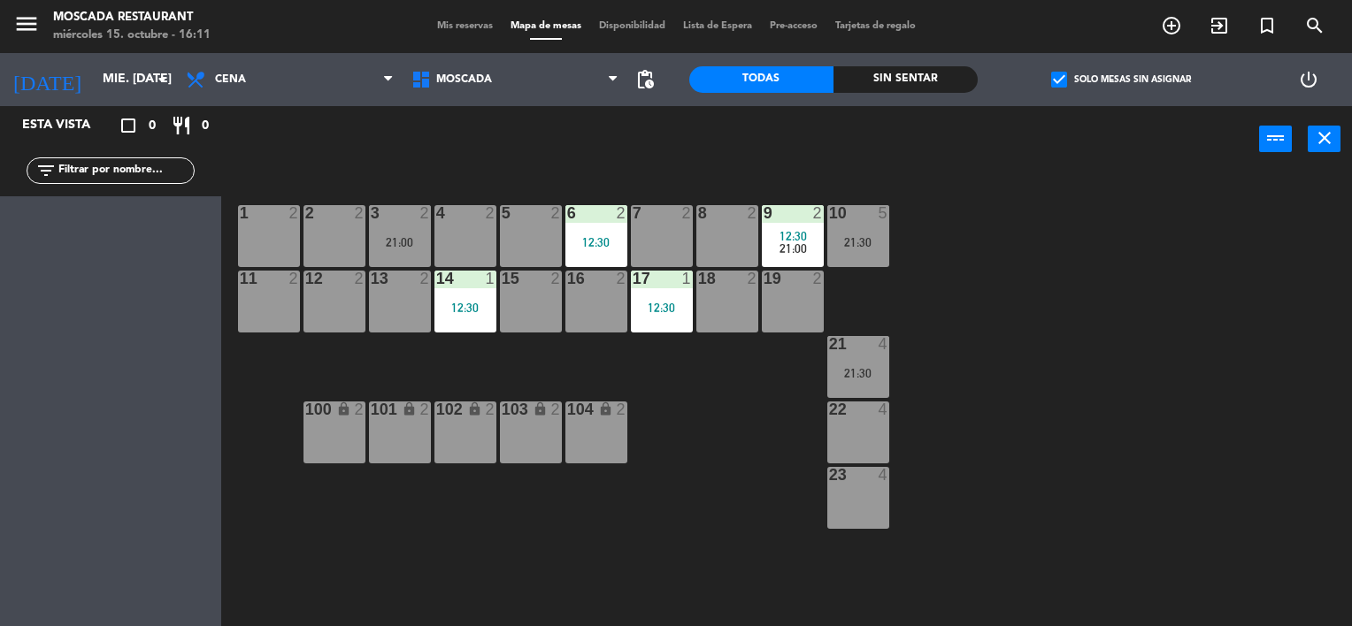
click at [589, 226] on div "6 2 12:30" at bounding box center [596, 236] width 62 height 62
click at [548, 212] on div "2" at bounding box center [559, 213] width 29 height 16
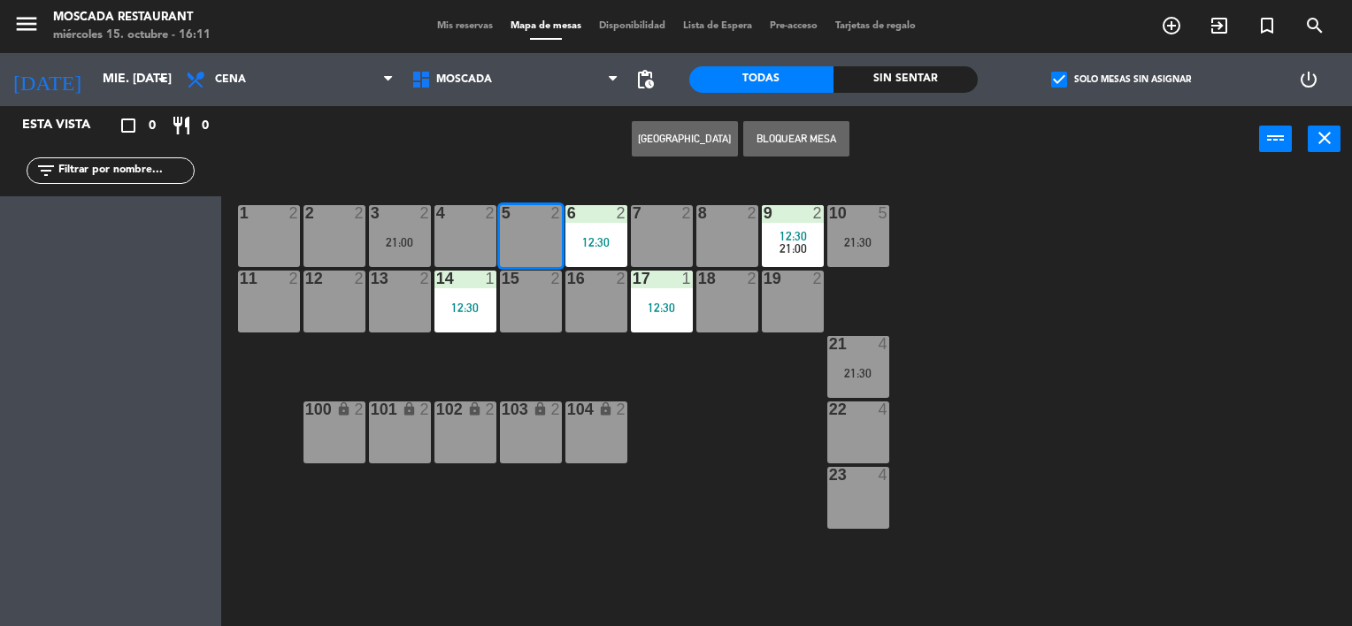
click at [576, 160] on div "Crear Reserva Bloquear Mesa power_input close" at bounding box center [740, 139] width 1038 height 67
click at [576, 241] on div "12:30" at bounding box center [596, 242] width 62 height 12
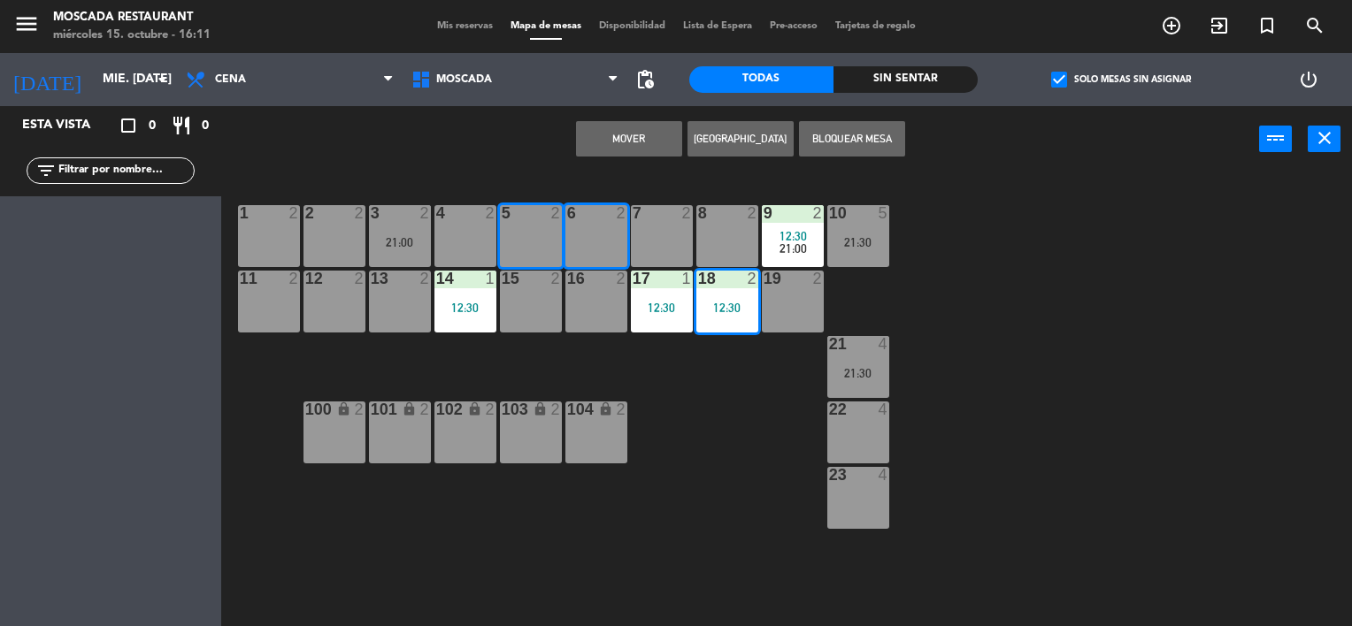
click at [546, 231] on div "5 2" at bounding box center [531, 236] width 62 height 62
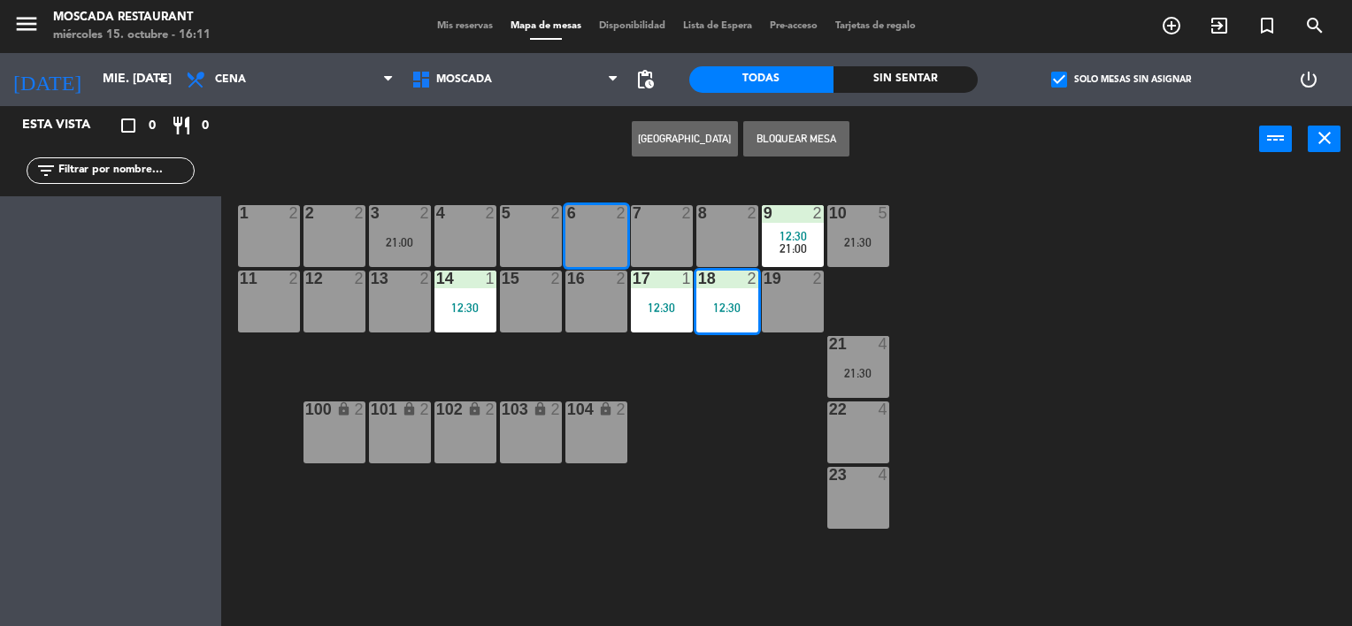
drag, startPoint x: 587, startPoint y: 161, endPoint x: 589, endPoint y: 222, distance: 61.1
click at [587, 160] on div "Crear Reserva Bloquear Mesa power_input close" at bounding box center [740, 139] width 1038 height 67
click at [598, 242] on div "6 2" at bounding box center [596, 236] width 62 height 62
click at [654, 330] on div "17 1 12:30" at bounding box center [662, 302] width 62 height 62
click at [655, 331] on div "17 1 12:30" at bounding box center [662, 302] width 62 height 62
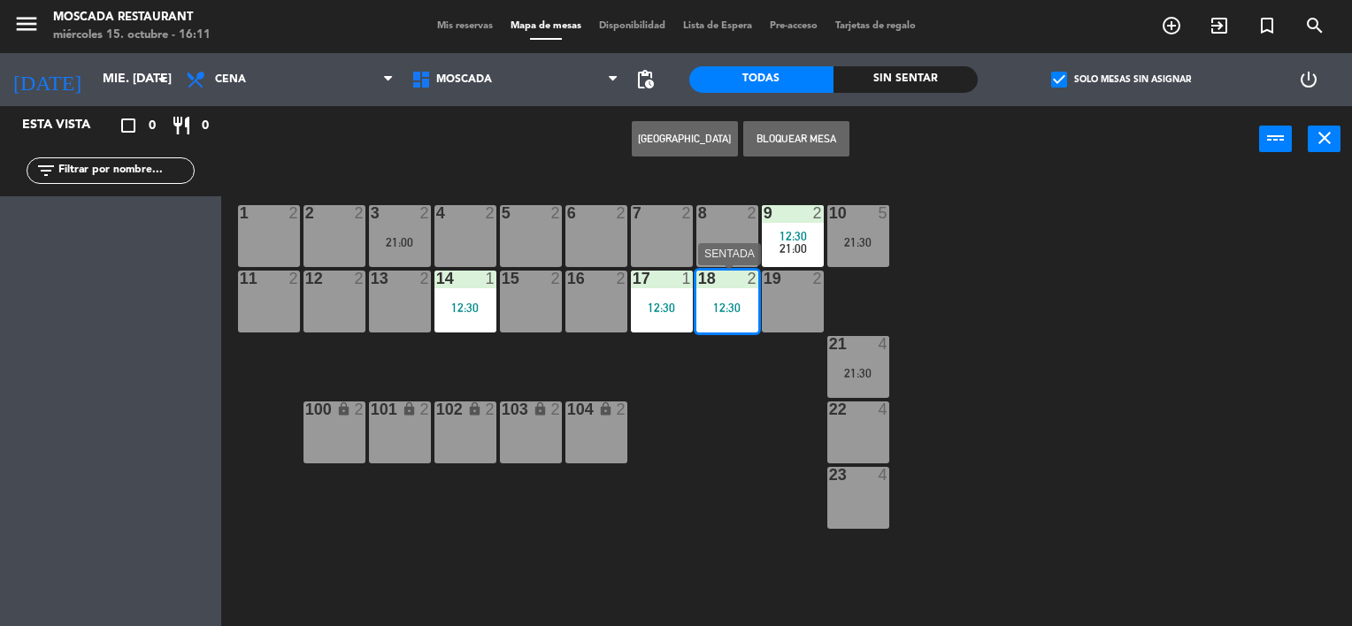
click at [725, 309] on div "12:30" at bounding box center [727, 308] width 62 height 12
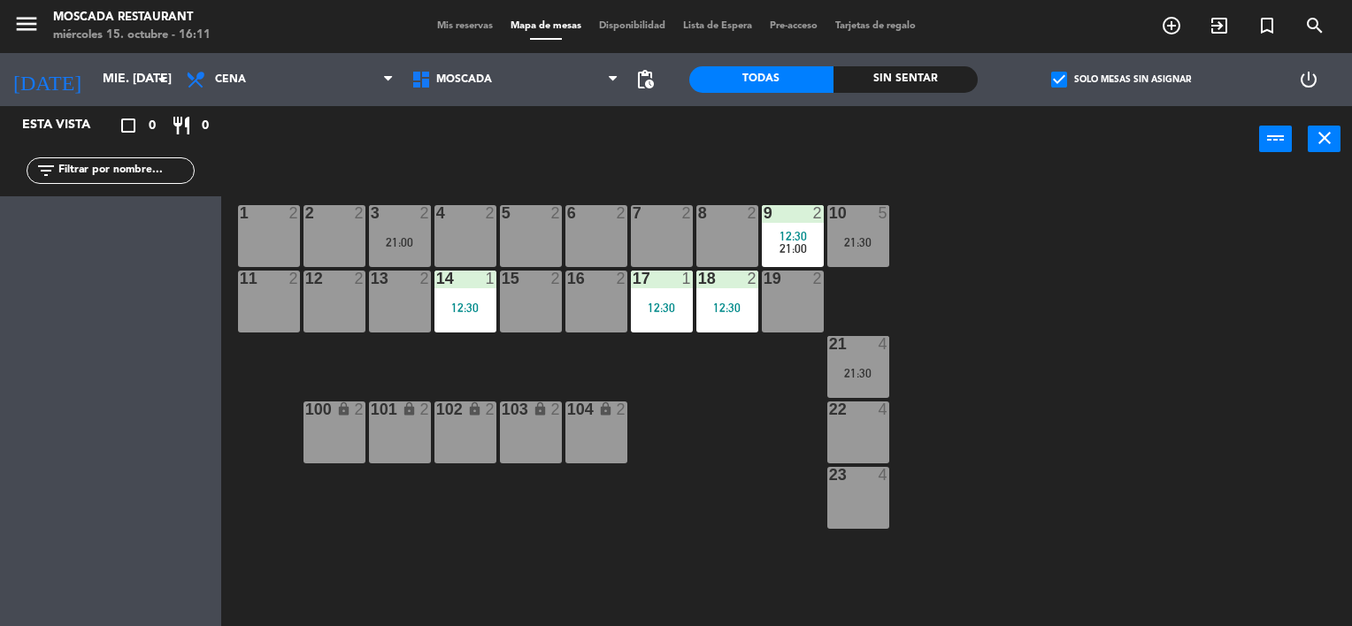
click at [733, 311] on div "12:30" at bounding box center [727, 308] width 62 height 12
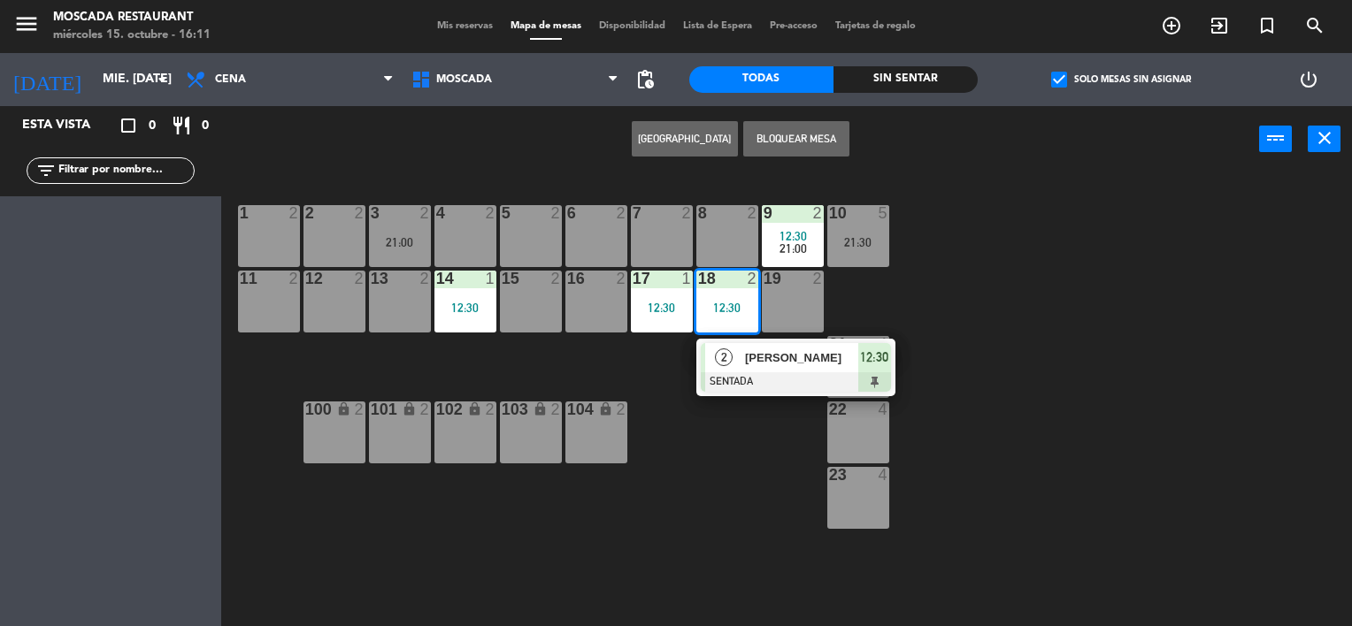
click at [899, 353] on div "2 [PERSON_NAME] SENTADA 12:30" at bounding box center [796, 368] width 226 height 58
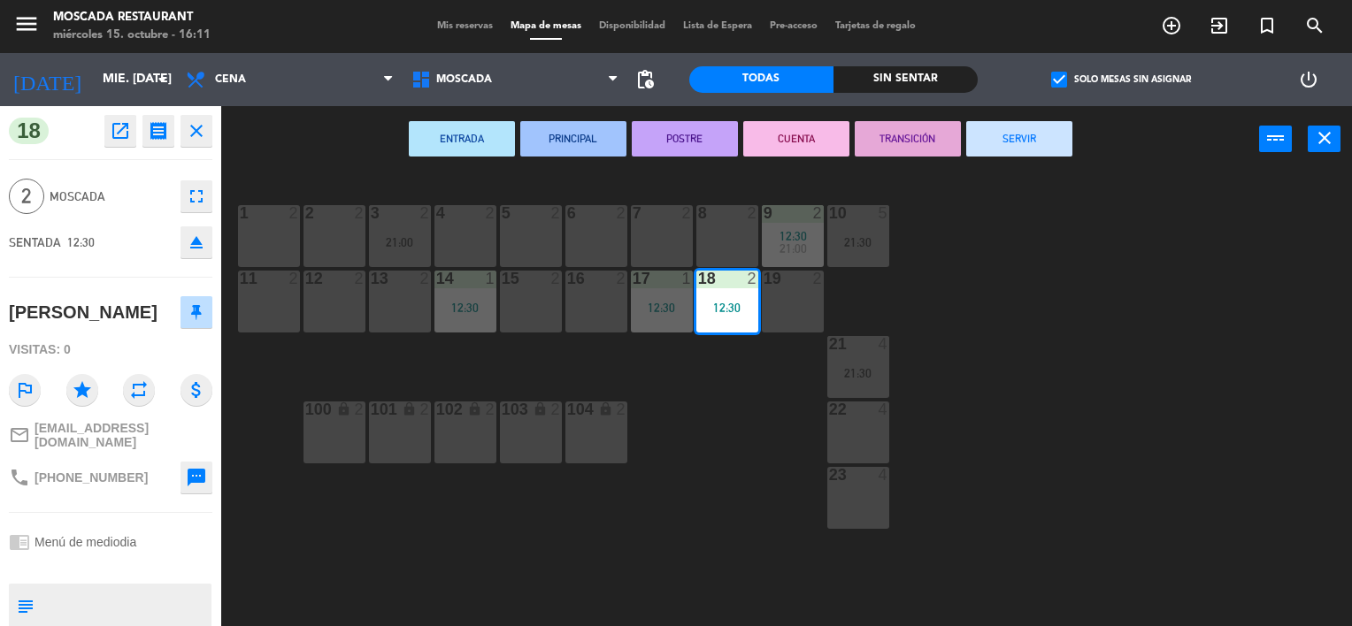
click at [1043, 131] on button "SERVIR" at bounding box center [1019, 138] width 106 height 35
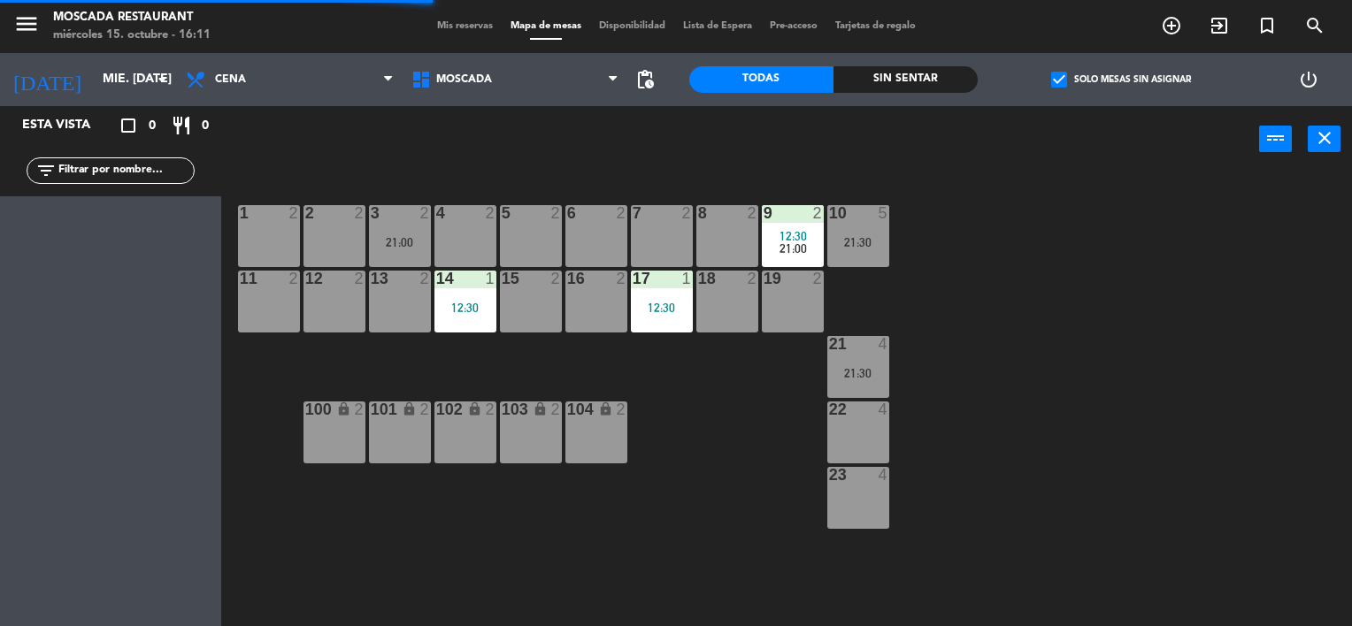
click at [663, 292] on div "17 1 12:30" at bounding box center [662, 302] width 62 height 62
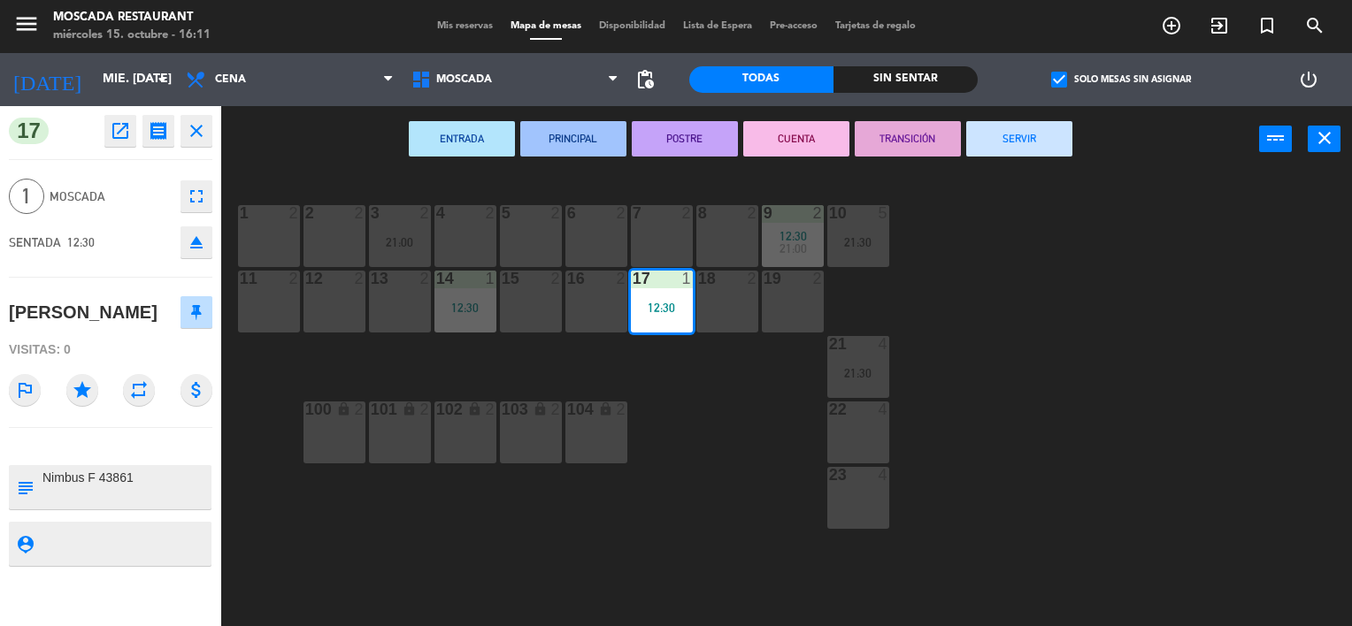
click at [989, 140] on button "SERVIR" at bounding box center [1019, 138] width 106 height 35
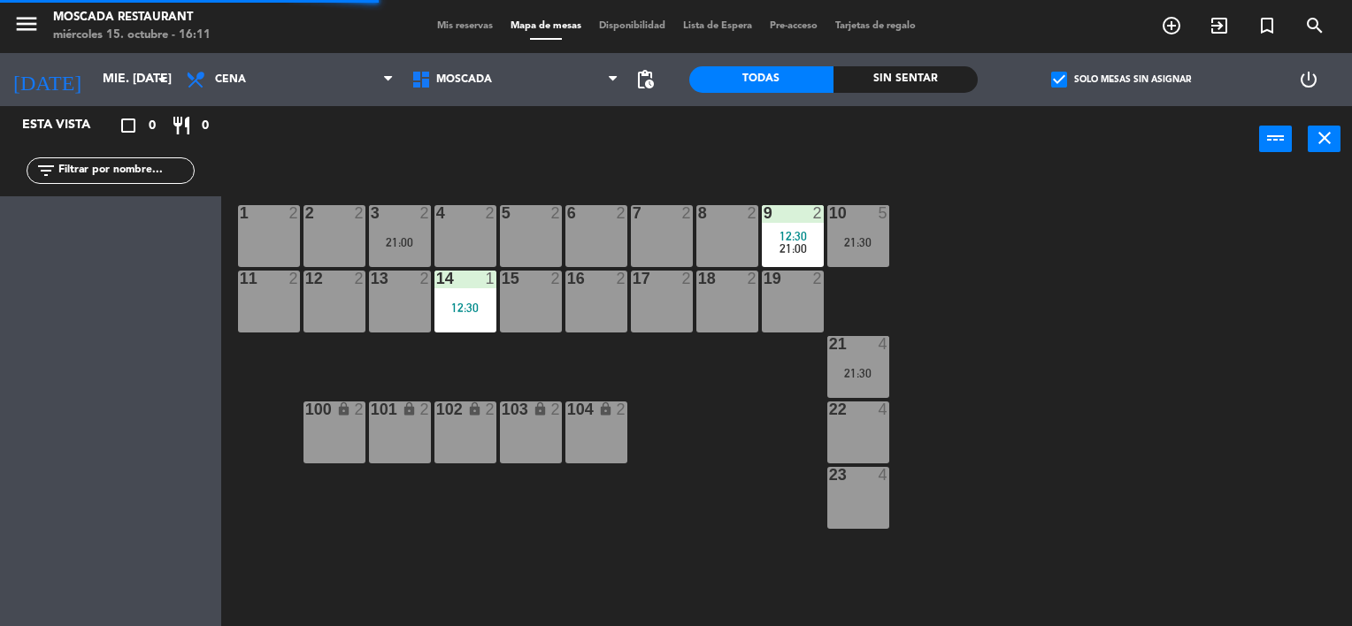
click at [780, 242] on span "21:00" at bounding box center [792, 249] width 27 height 14
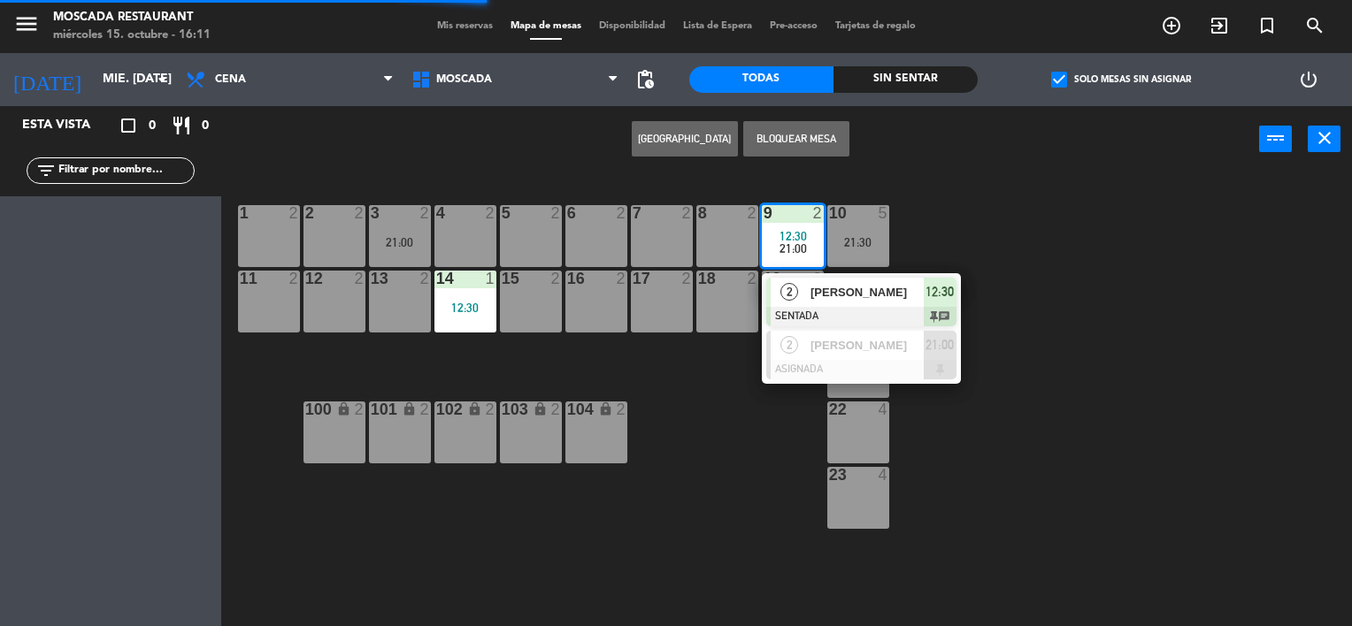
click at [874, 280] on div "[PERSON_NAME]" at bounding box center [866, 292] width 115 height 29
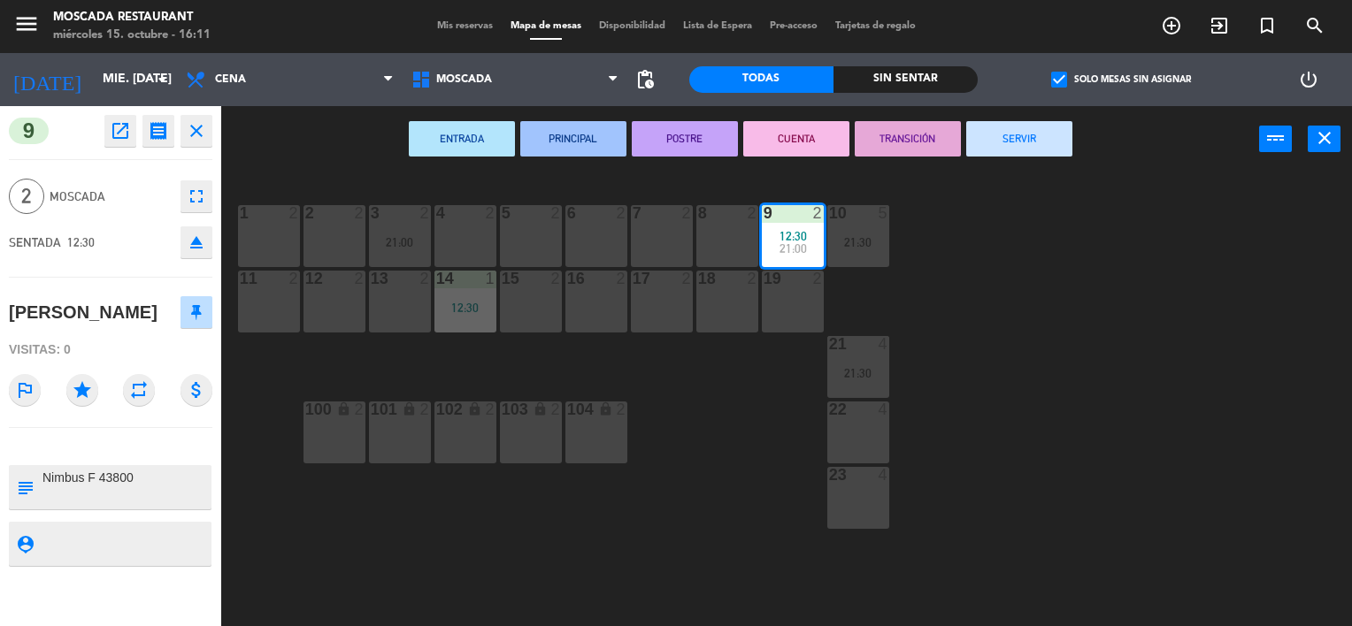
click at [1001, 134] on button "SERVIR" at bounding box center [1019, 138] width 106 height 35
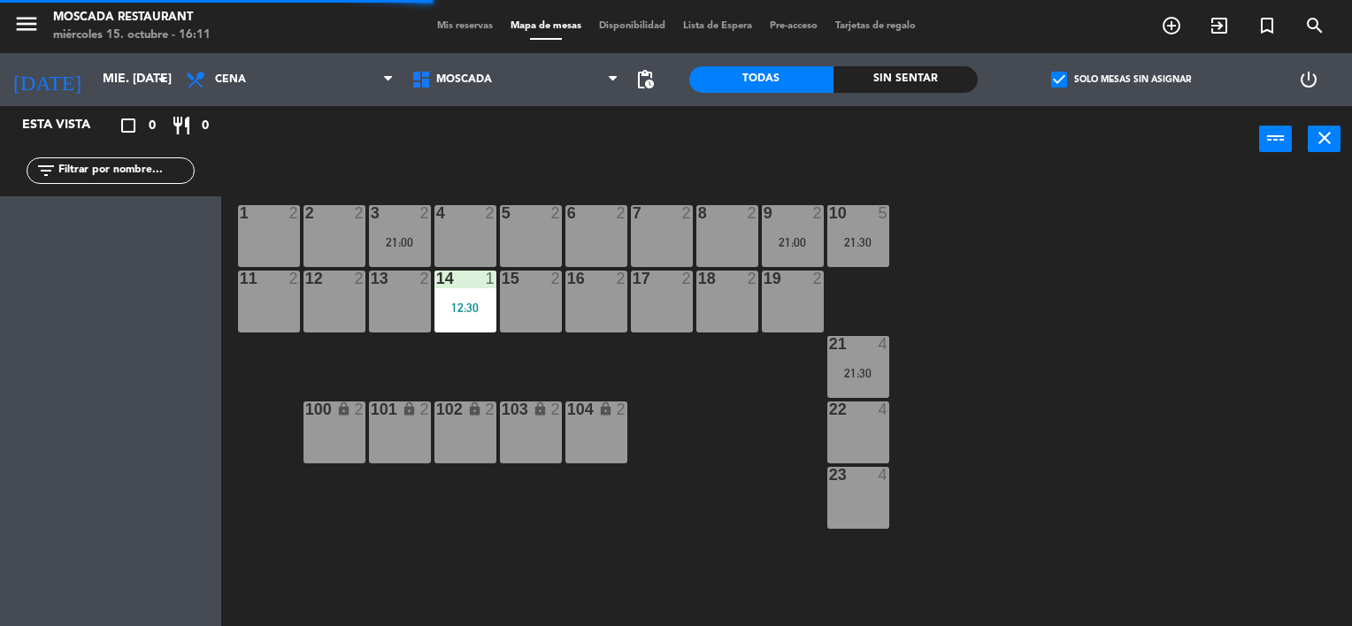
click at [489, 287] on div "14 1" at bounding box center [465, 280] width 62 height 18
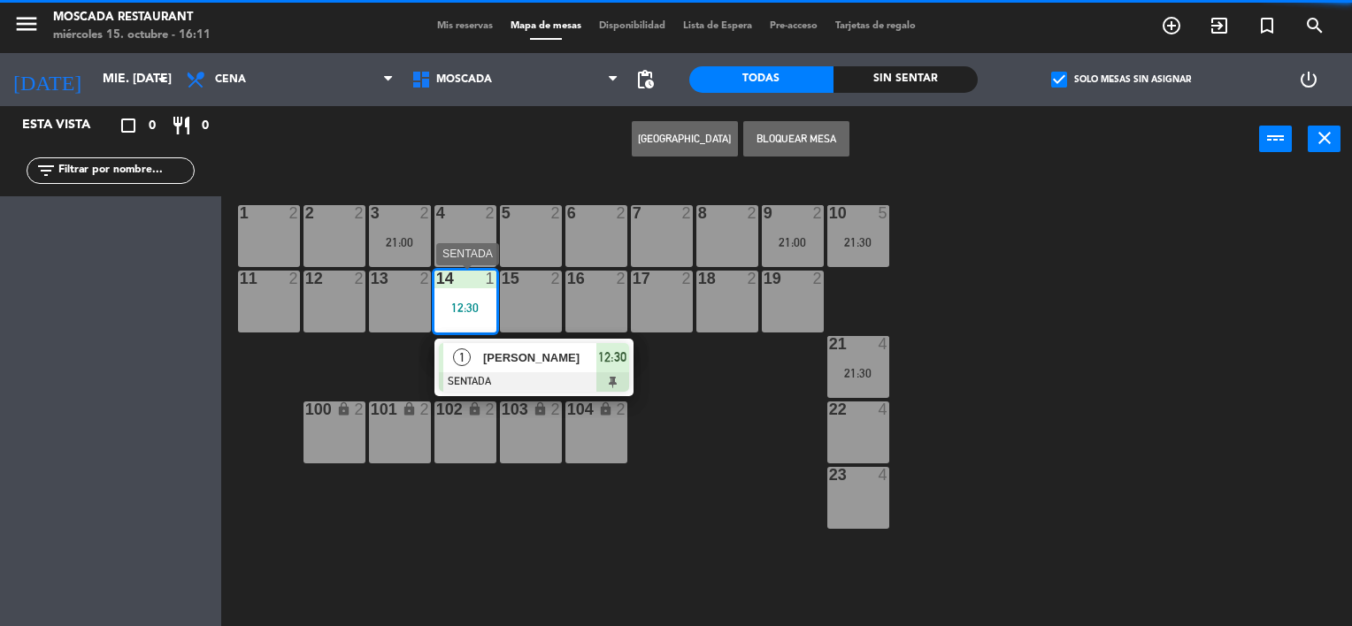
click at [522, 356] on span "[PERSON_NAME]" at bounding box center [539, 358] width 113 height 19
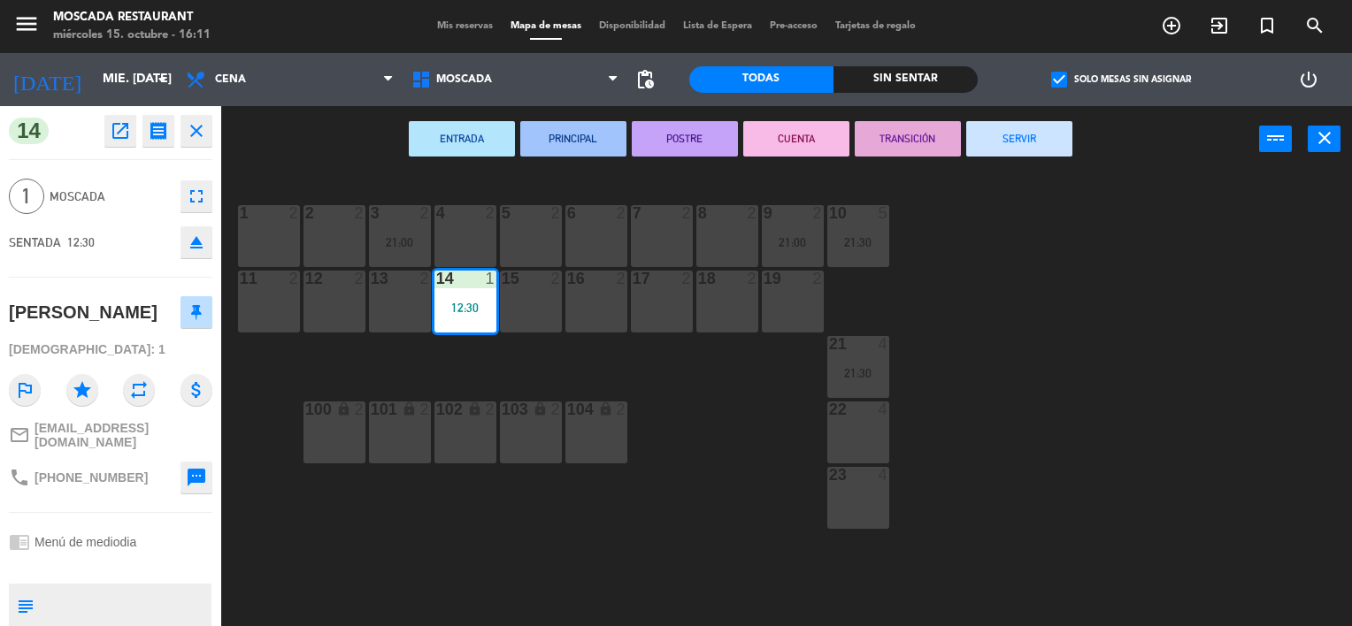
click at [1009, 138] on button "SERVIR" at bounding box center [1019, 138] width 106 height 35
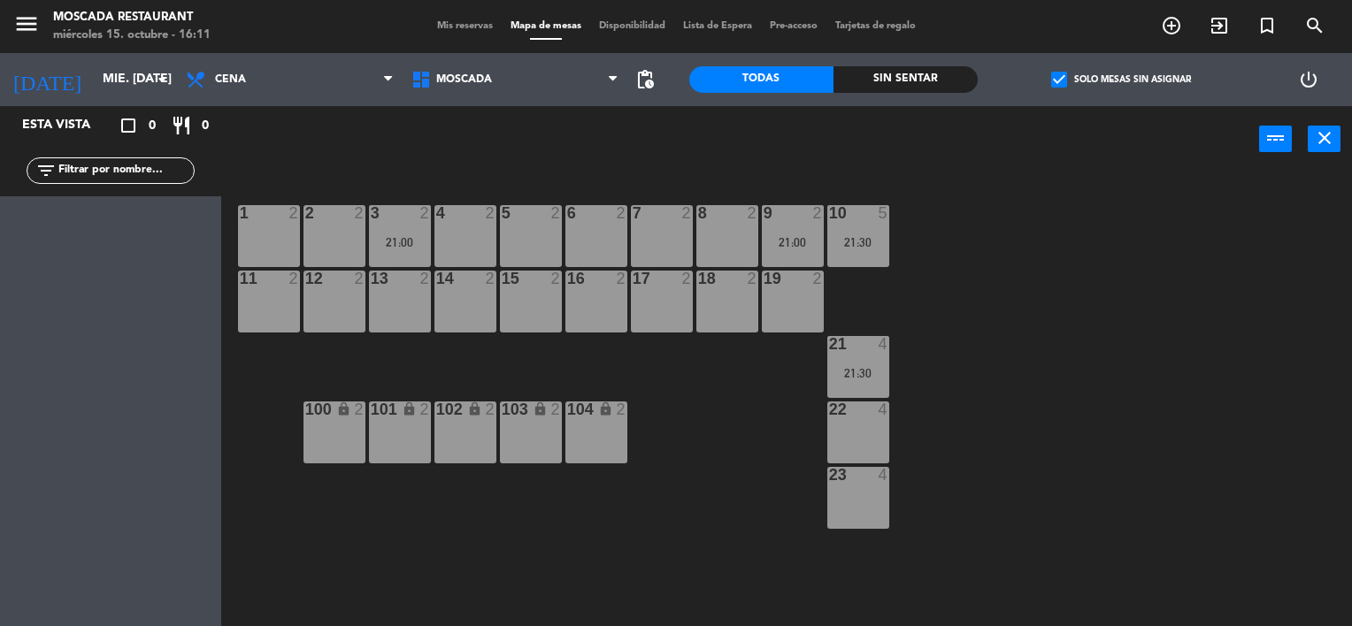
click at [459, 27] on span "Mis reservas" at bounding box center [464, 26] width 73 height 10
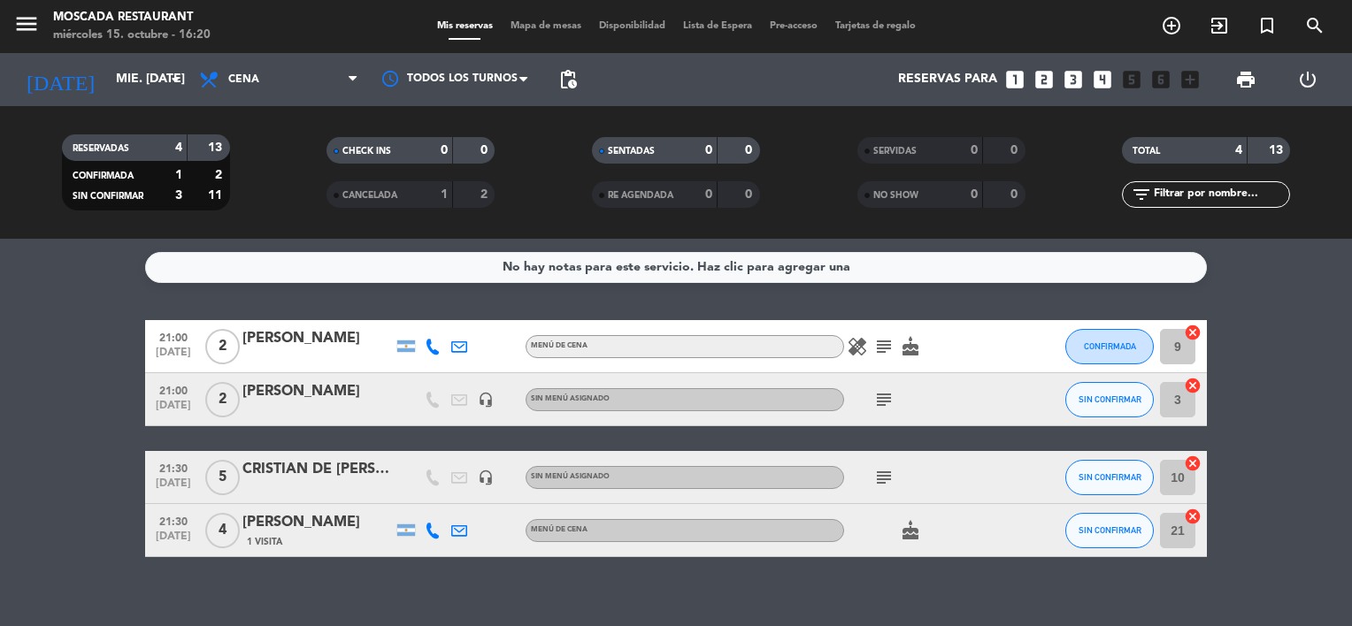
click at [1035, 88] on icon "looks_two" at bounding box center [1043, 79] width 23 height 23
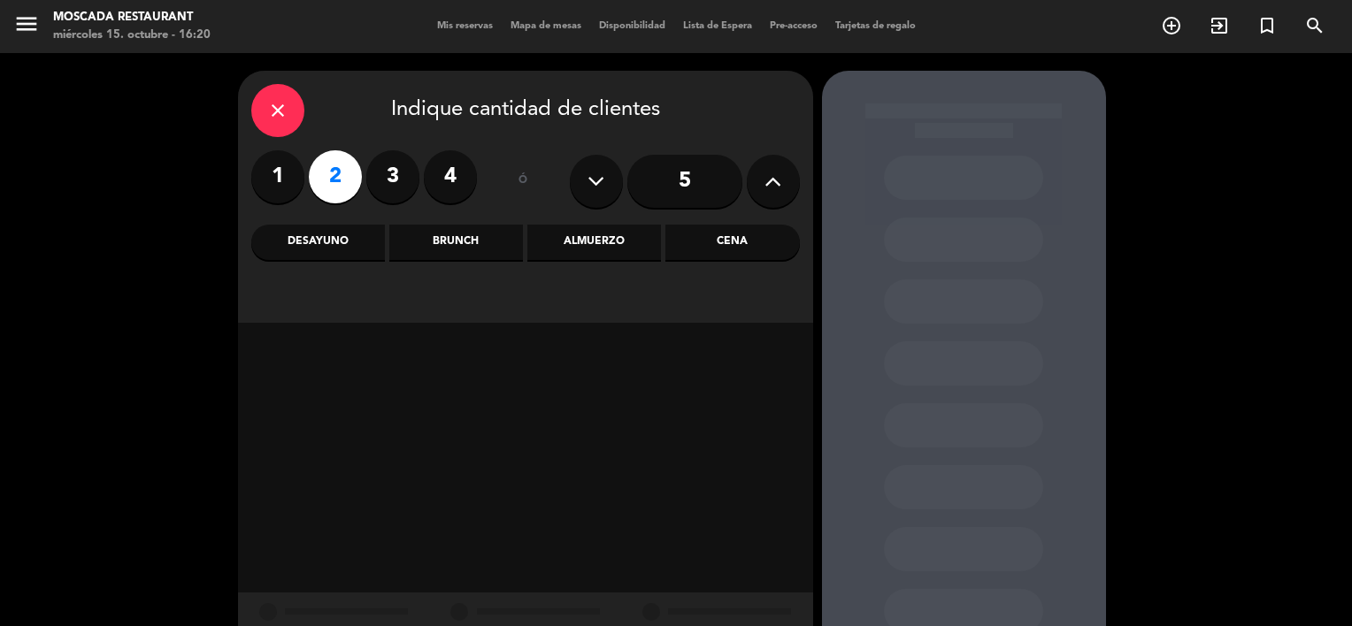
click at [680, 241] on div "Cena" at bounding box center [732, 242] width 134 height 35
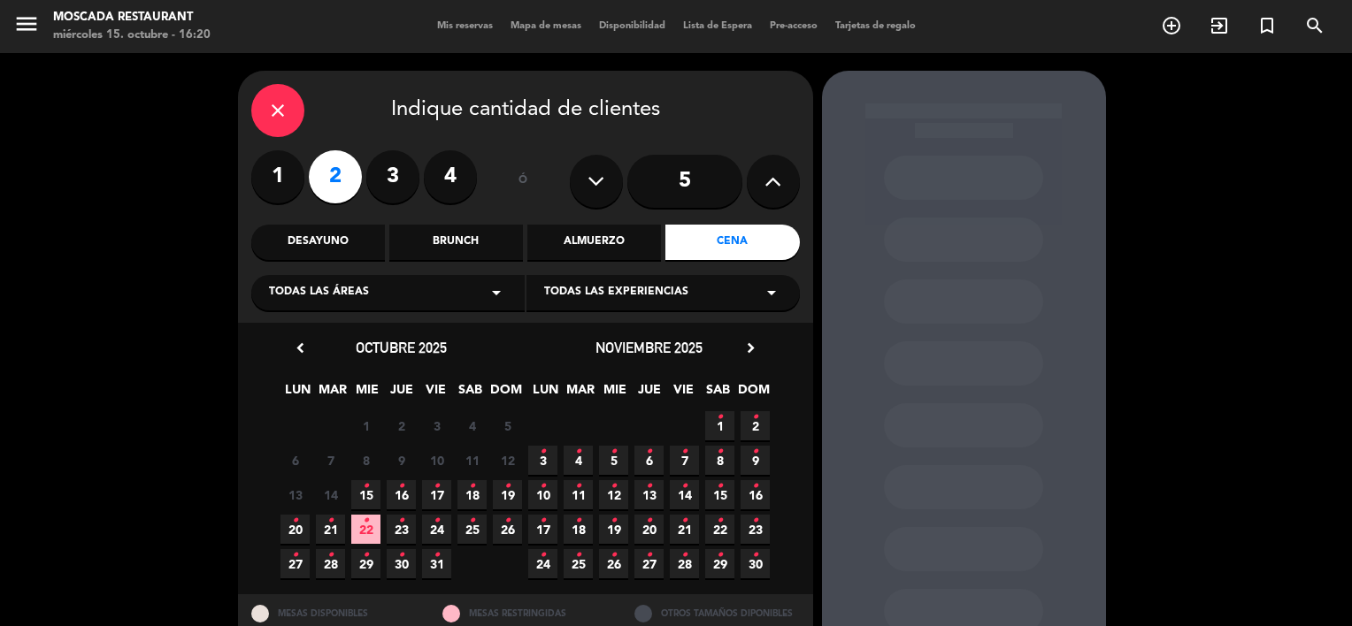
click at [477, 526] on span "25 •" at bounding box center [471, 529] width 29 height 29
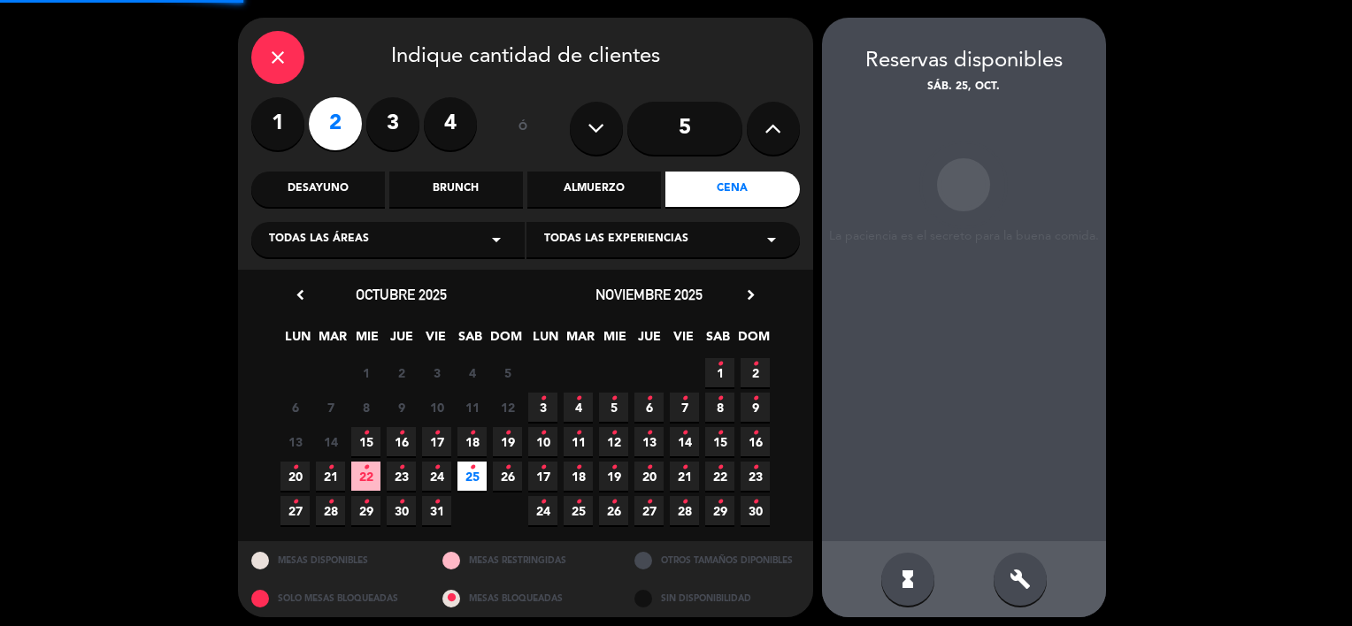
scroll to position [60, 0]
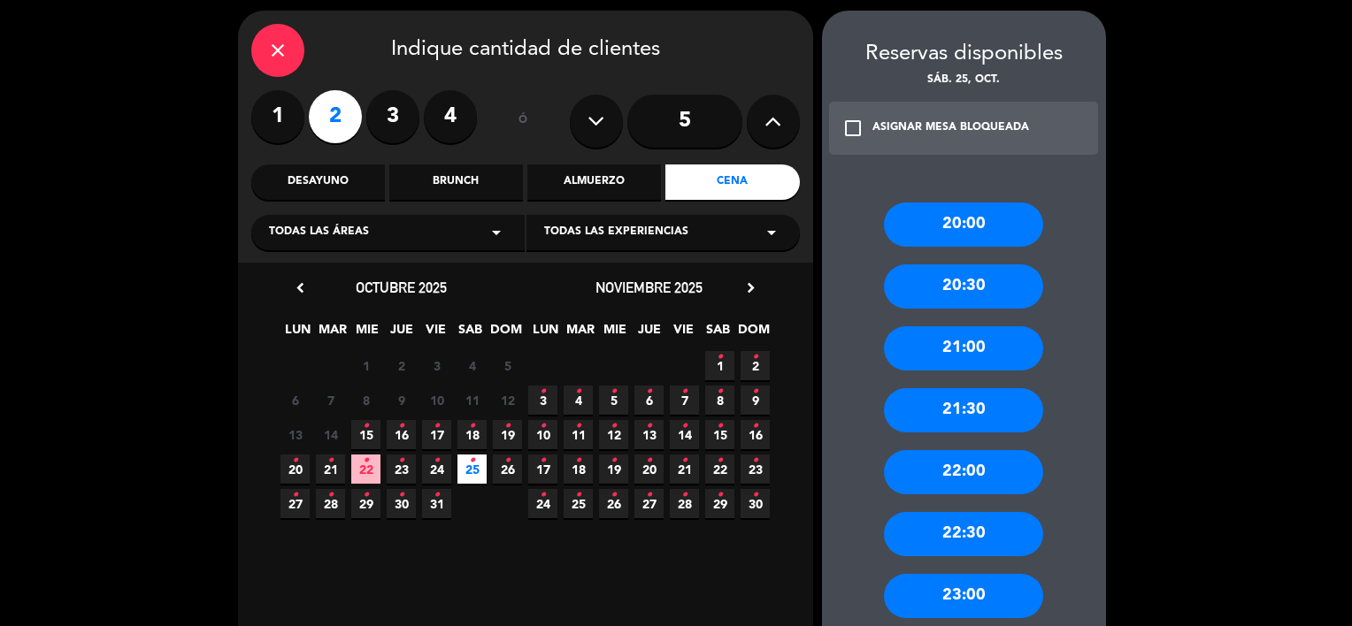
click at [959, 348] on div "21:00" at bounding box center [963, 348] width 159 height 44
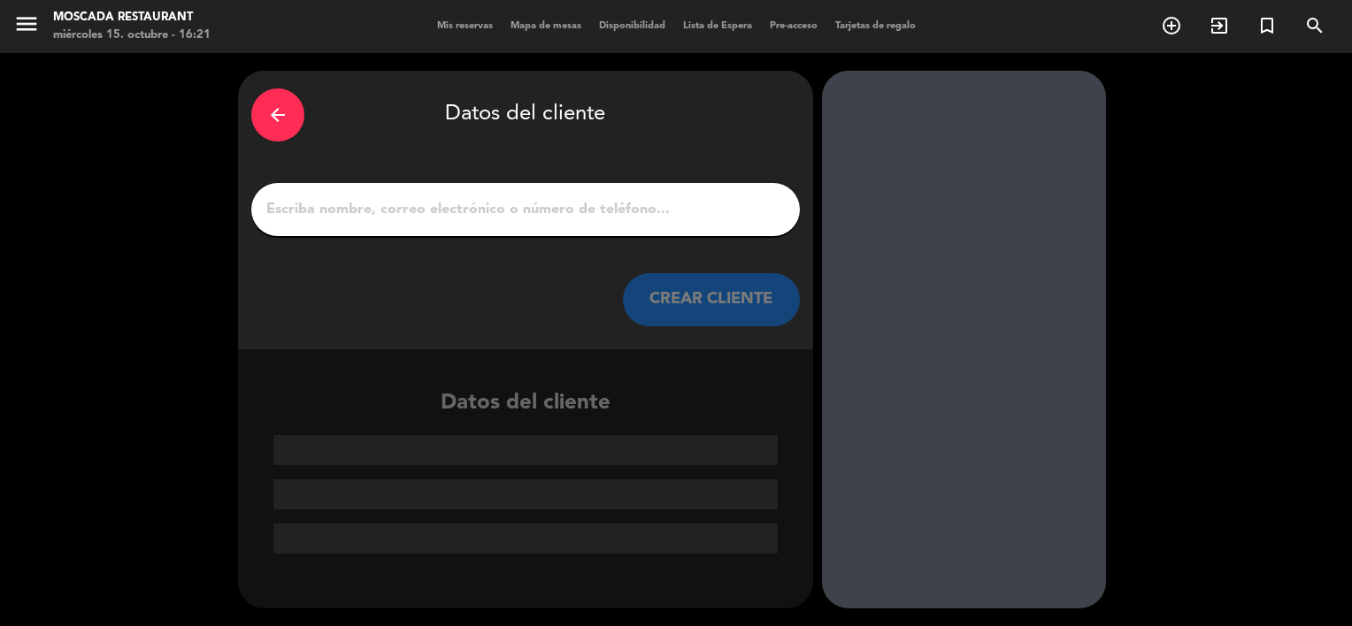
scroll to position [0, 0]
drag, startPoint x: 495, startPoint y: 188, endPoint x: 491, endPoint y: 205, distance: 18.2
click at [492, 202] on div at bounding box center [525, 209] width 549 height 53
click at [491, 205] on input "1" at bounding box center [526, 209] width 522 height 25
type input "n"
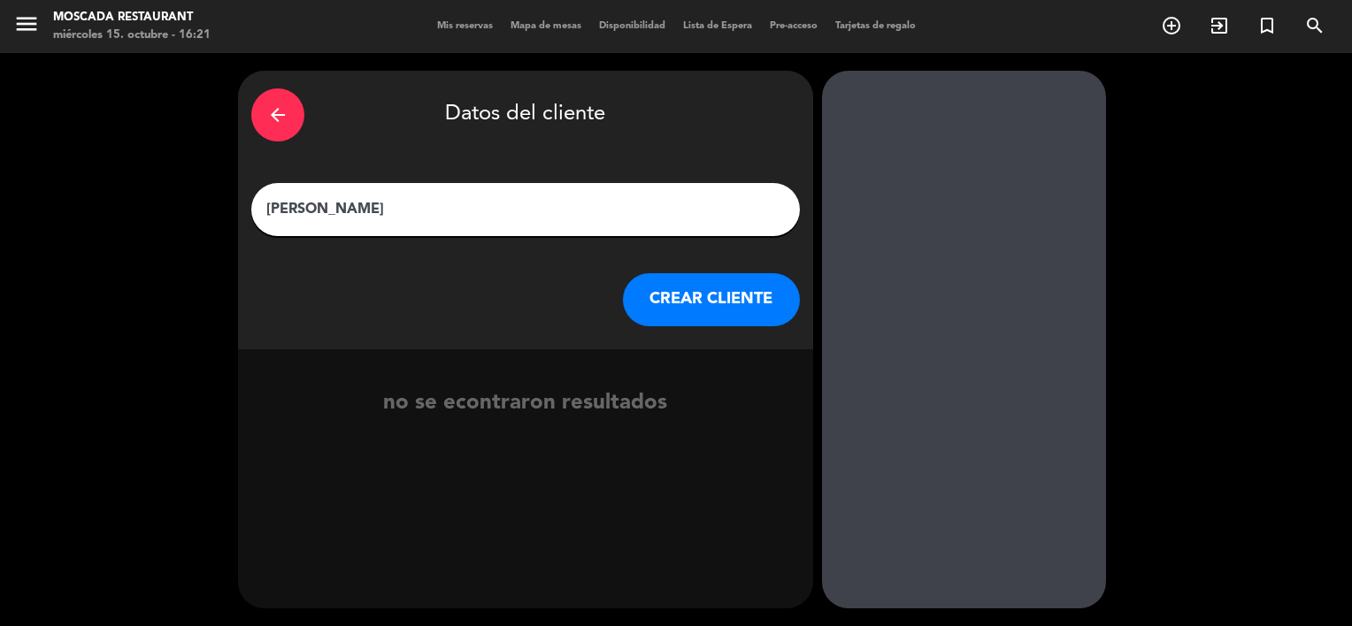
type input "[PERSON_NAME]"
click at [736, 301] on button "CREAR CLIENTE" at bounding box center [711, 299] width 177 height 53
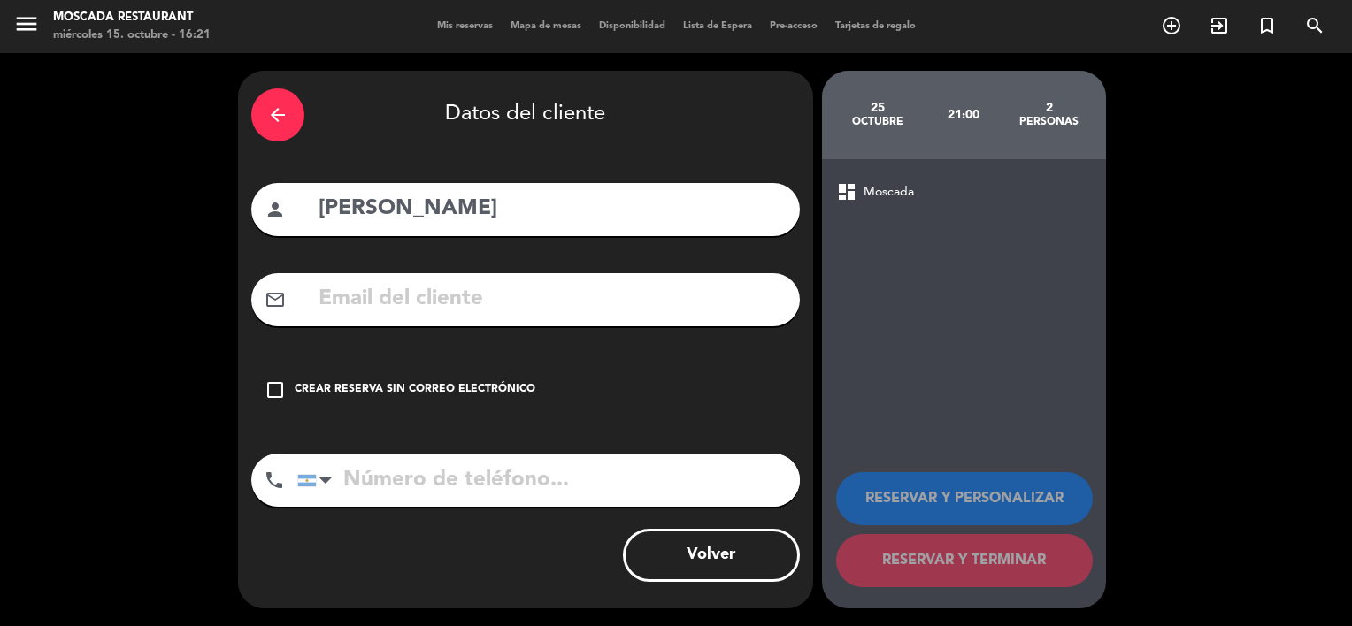
click at [497, 388] on div "Crear reserva sin correo electrónico" at bounding box center [415, 390] width 241 height 18
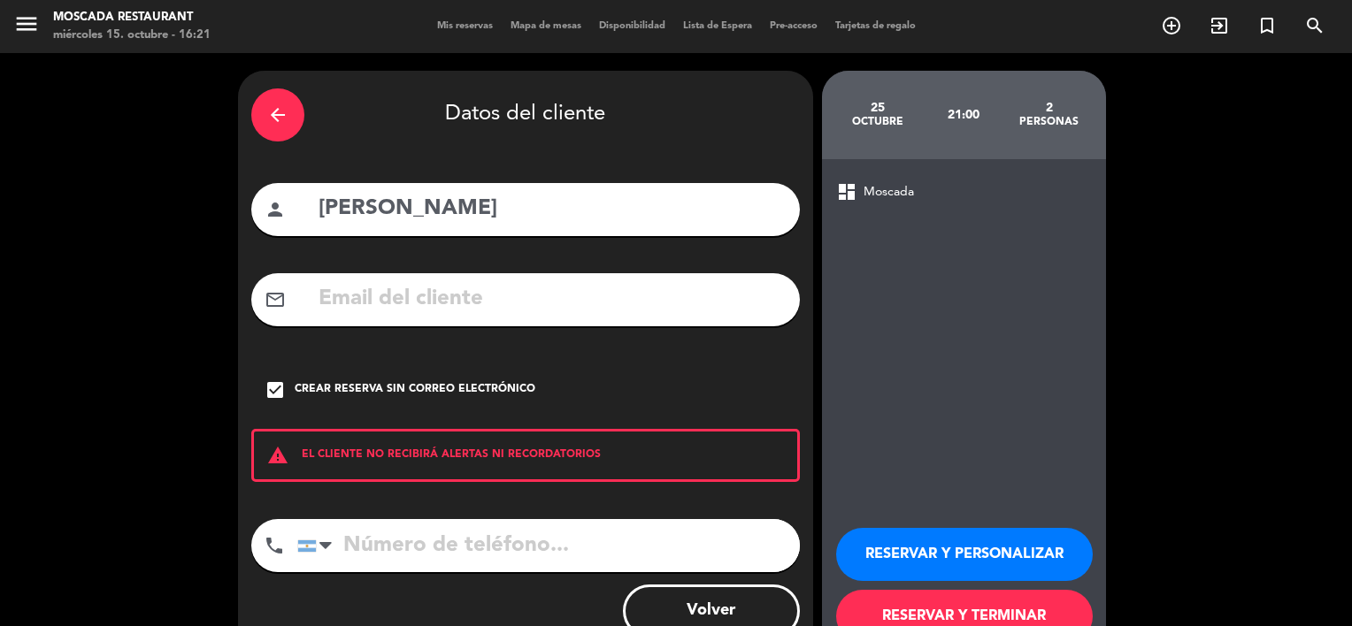
click at [917, 549] on button "RESERVAR Y PERSONALIZAR" at bounding box center [964, 554] width 257 height 53
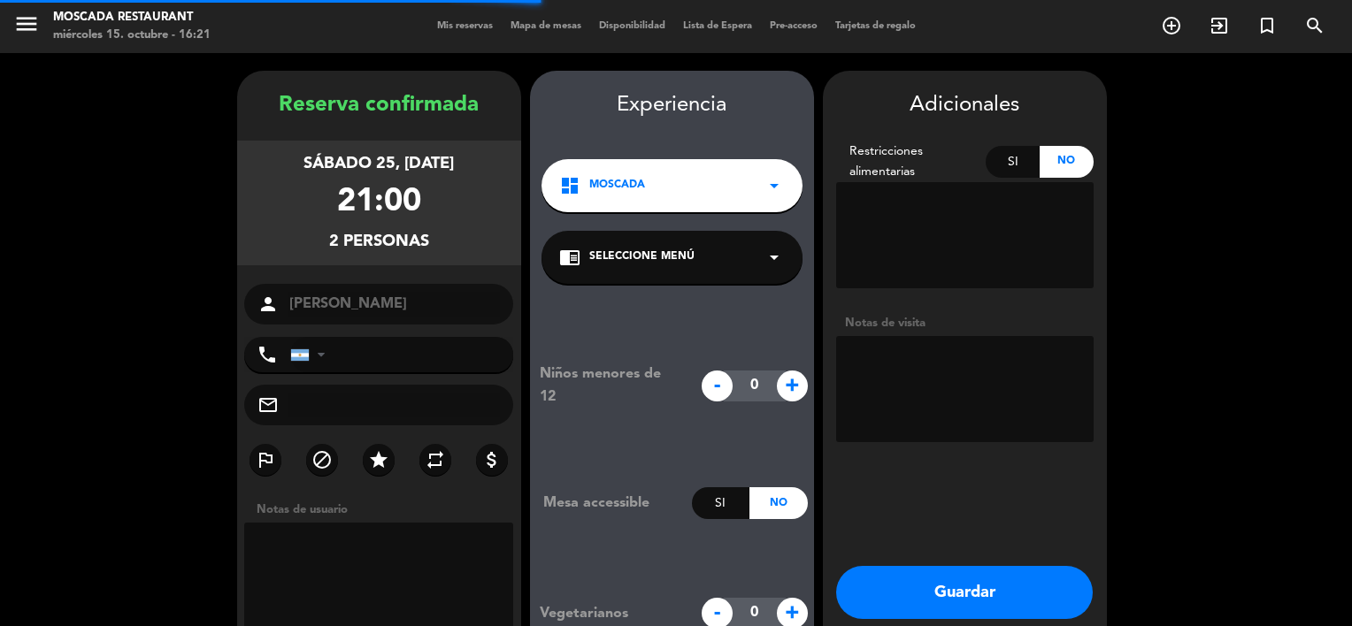
scroll to position [71, 0]
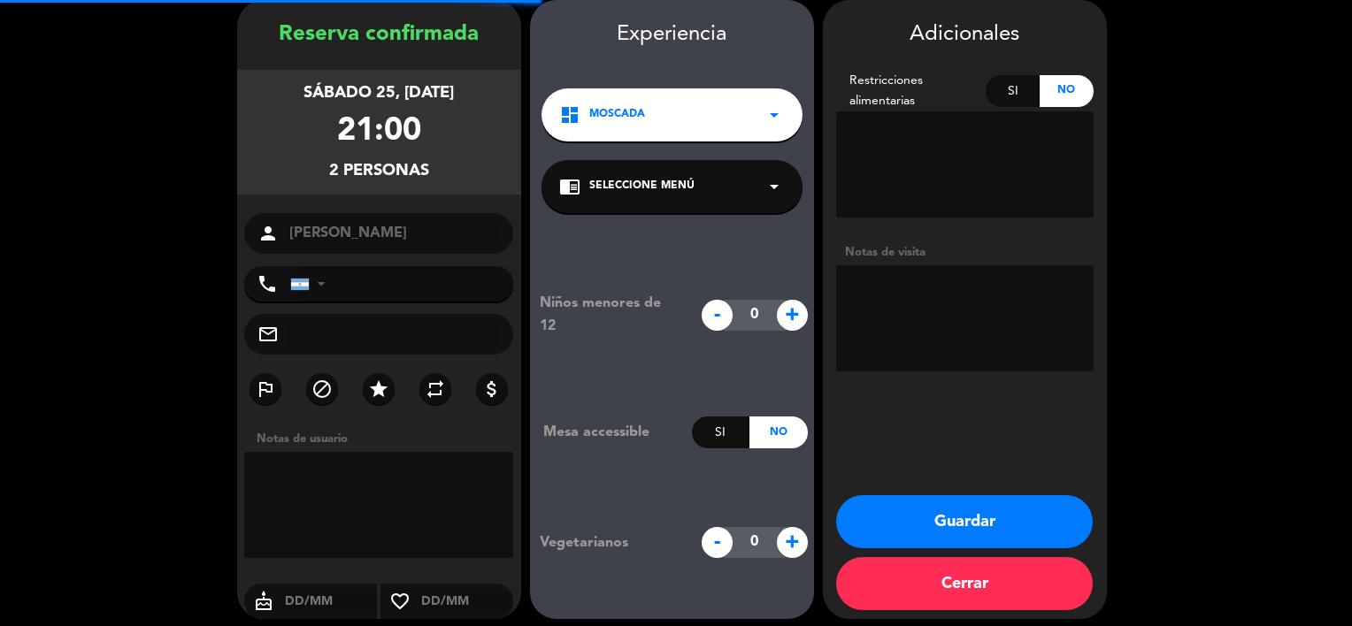
click at [944, 343] on textarea at bounding box center [964, 318] width 257 height 106
paste textarea "25O15-143707"
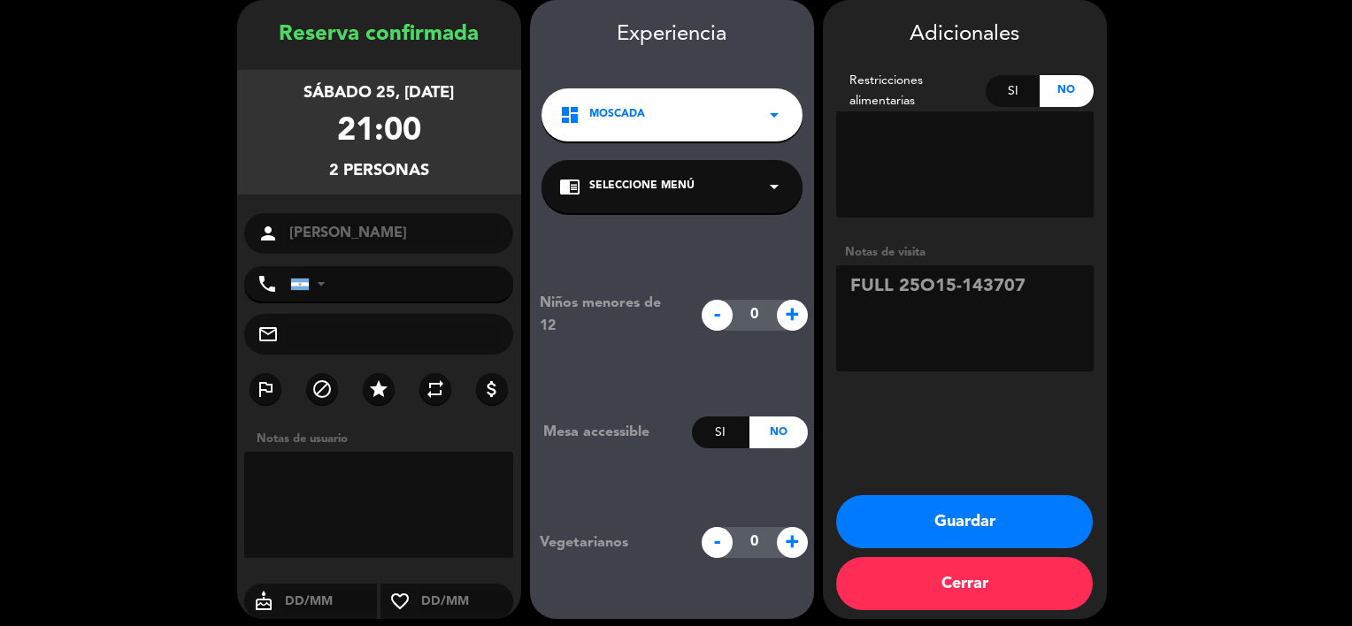
type textarea "FULL 25O15-143707"
click at [1039, 511] on button "Guardar" at bounding box center [964, 521] width 257 height 53
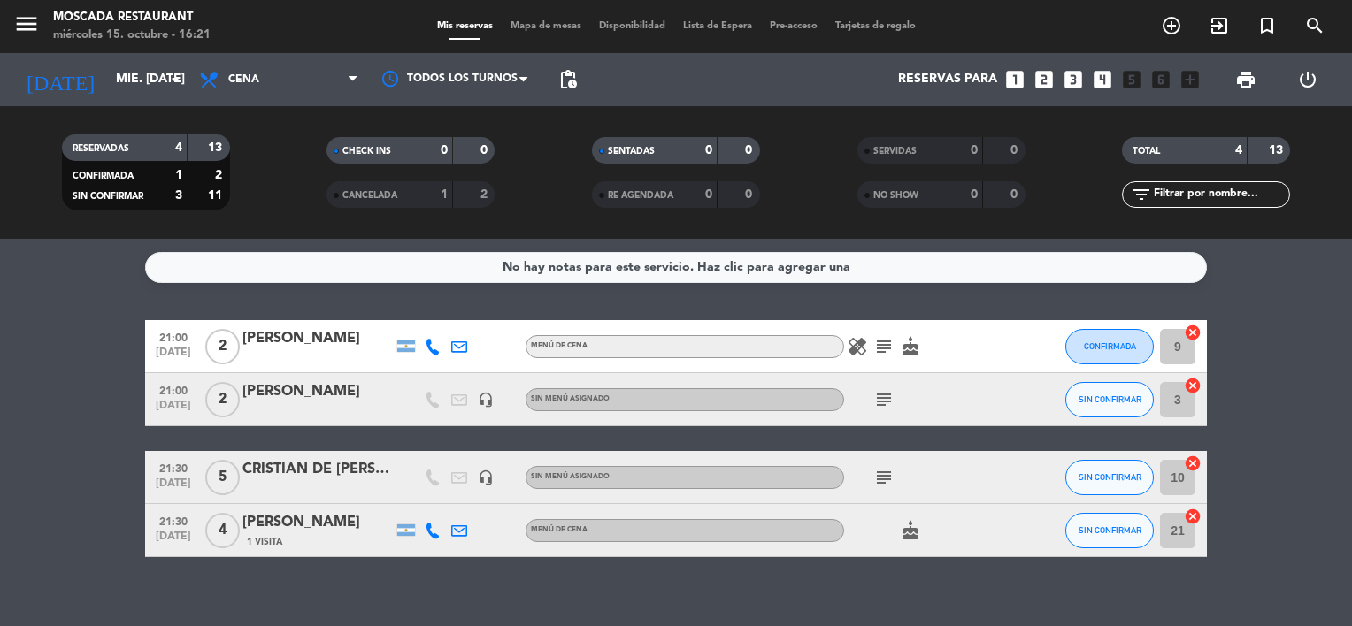
click at [1248, 309] on div "No hay notas para este servicio. Haz clic para agregar una 21:00 [DATE] 2 [PERS…" at bounding box center [676, 433] width 1352 height 388
click at [889, 403] on icon "subject" at bounding box center [883, 399] width 21 height 21
click at [888, 402] on icon "subject" at bounding box center [883, 399] width 21 height 21
drag, startPoint x: 888, startPoint y: 402, endPoint x: 886, endPoint y: 476, distance: 74.4
click at [886, 476] on icon "subject" at bounding box center [883, 477] width 21 height 21
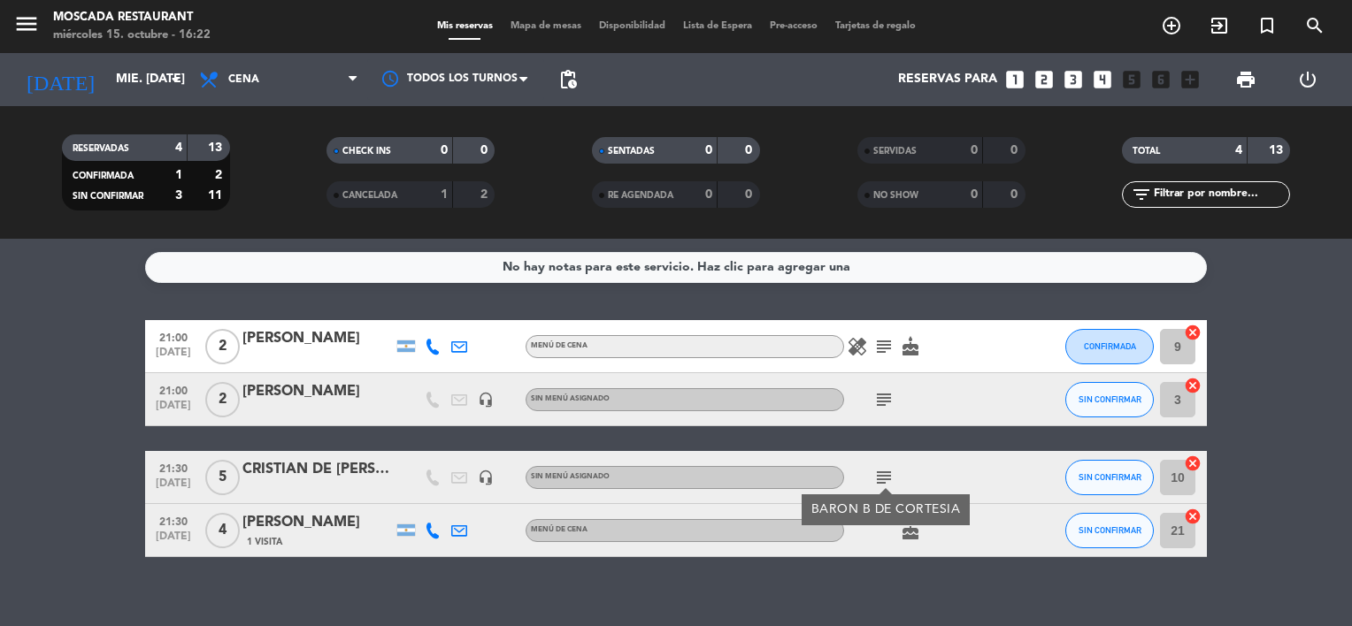
click at [892, 334] on div "healing subject cake" at bounding box center [923, 346] width 159 height 52
click at [892, 342] on icon "subject" at bounding box center [883, 346] width 21 height 21
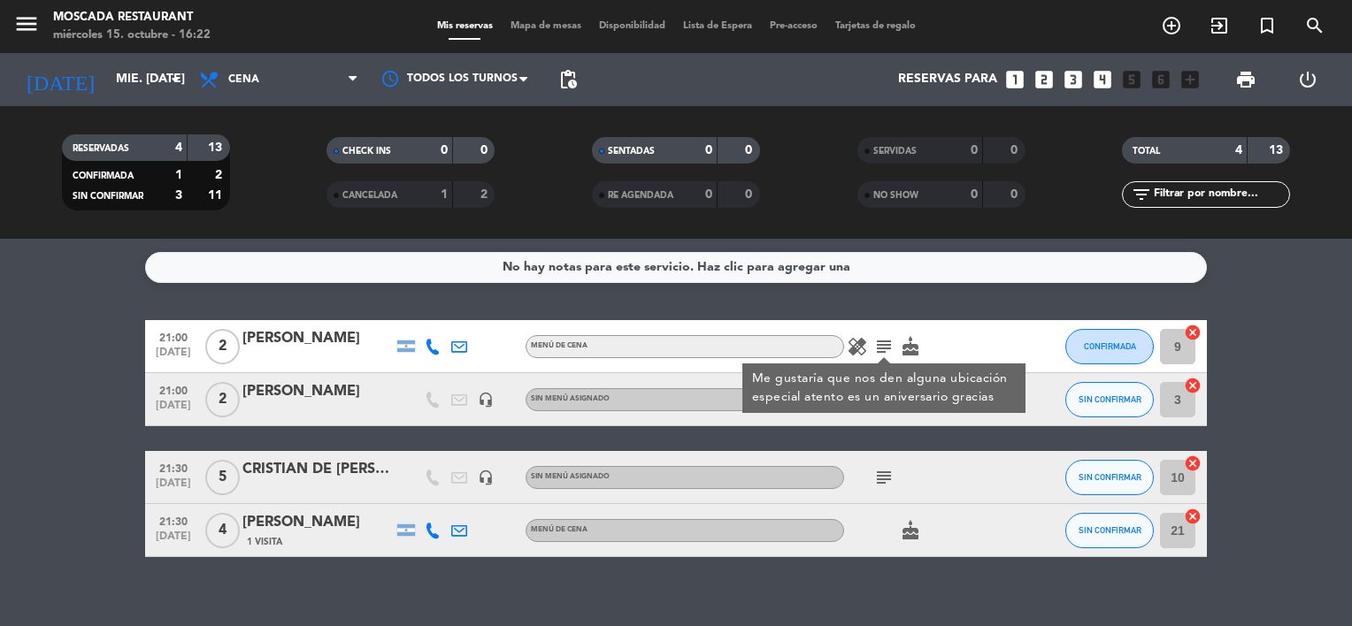
click at [46, 283] on div "No hay notas para este servicio. Haz clic para agregar una 21:00 [DATE] 2 [PERS…" at bounding box center [676, 433] width 1352 height 388
